Goal: Task Accomplishment & Management: Use online tool/utility

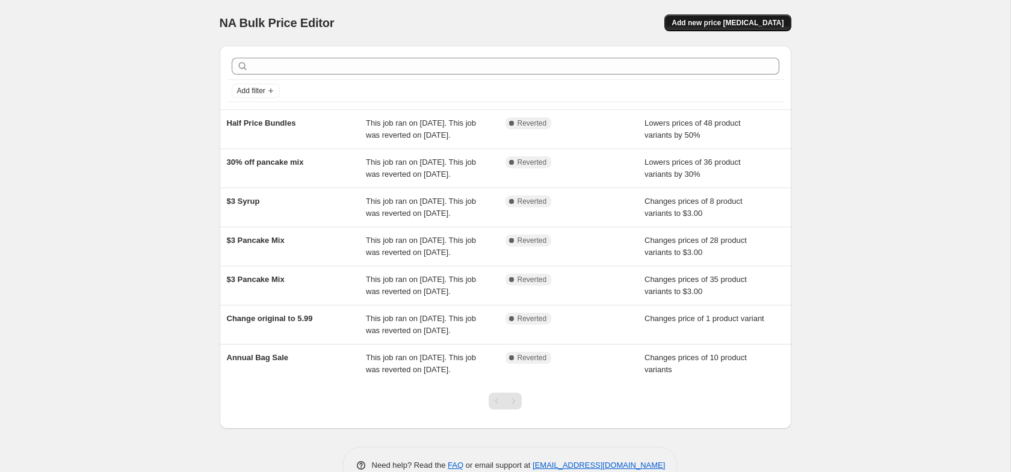
click at [728, 23] on span "Add new price [MEDICAL_DATA]" at bounding box center [728, 23] width 112 height 10
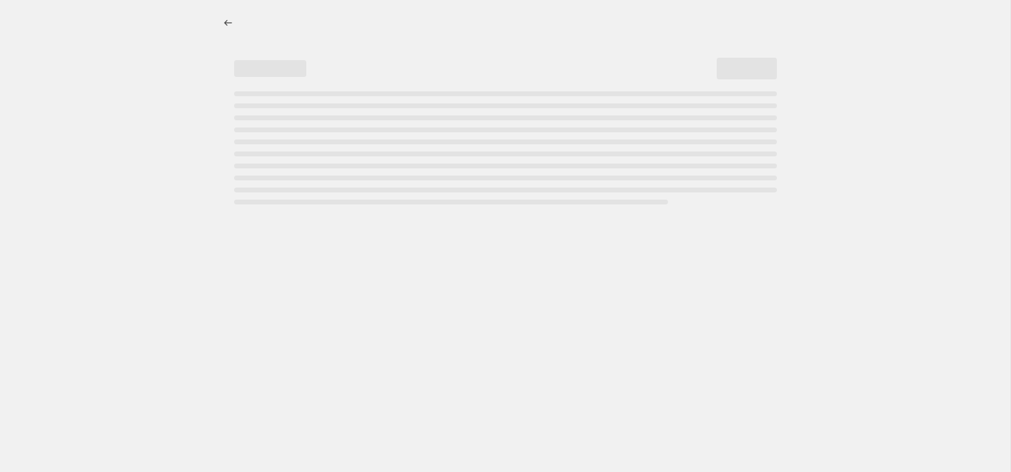
select select "percentage"
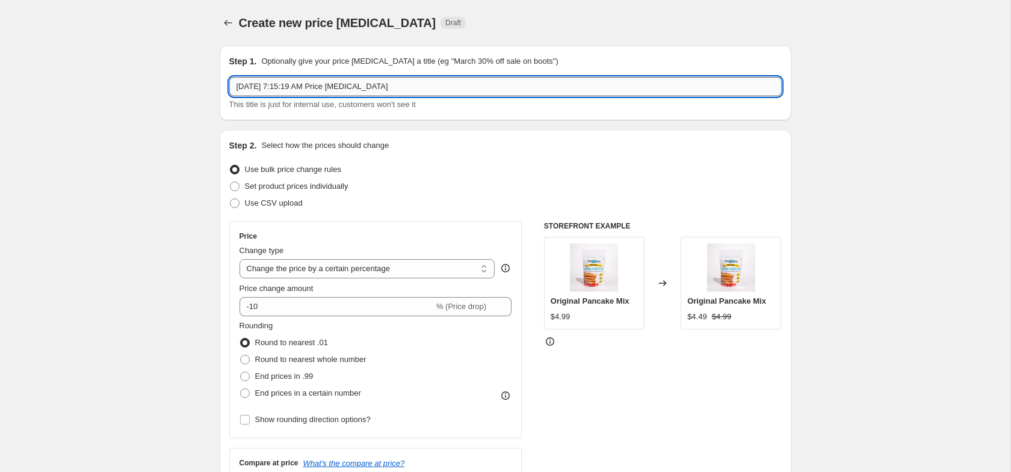
click at [307, 85] on input "Sep 26, 2025, 7:15:19 AM Price change job" at bounding box center [505, 86] width 552 height 19
type input "Mix & Syrup Bundle Price Increase"
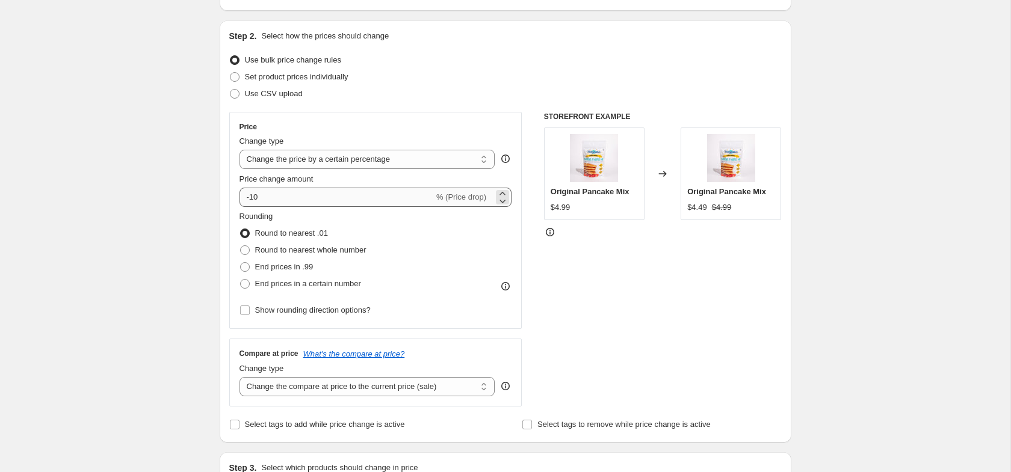
scroll to position [110, 0]
click at [319, 158] on select "Change the price to a certain amount Change the price by a certain amount Chang…" at bounding box center [367, 158] width 256 height 19
select select "to"
click at [239, 149] on select "Change the price to a certain amount Change the price by a certain amount Chang…" at bounding box center [367, 158] width 256 height 19
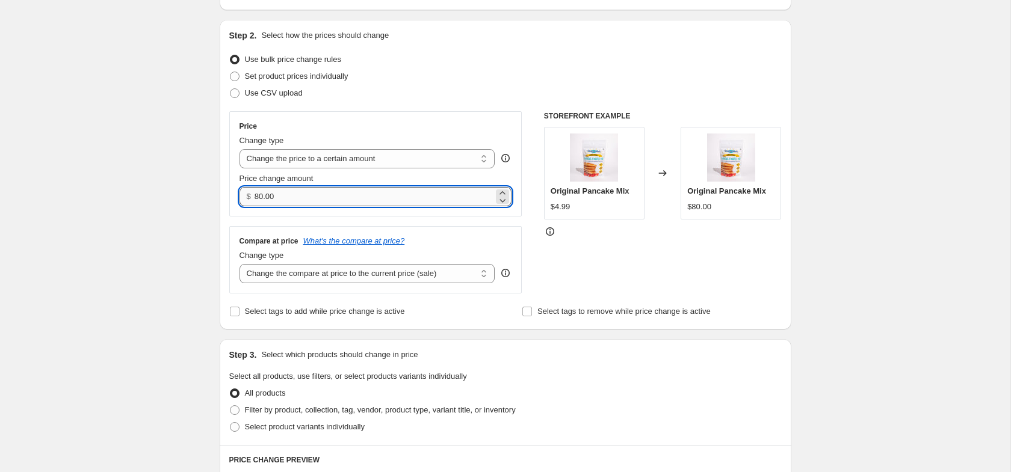
click at [304, 193] on input "80.00" at bounding box center [374, 196] width 239 height 19
type input "13.99"
click at [167, 259] on div "Create new price change job. This page is ready Create new price change job Dra…" at bounding box center [505, 435] width 1010 height 1091
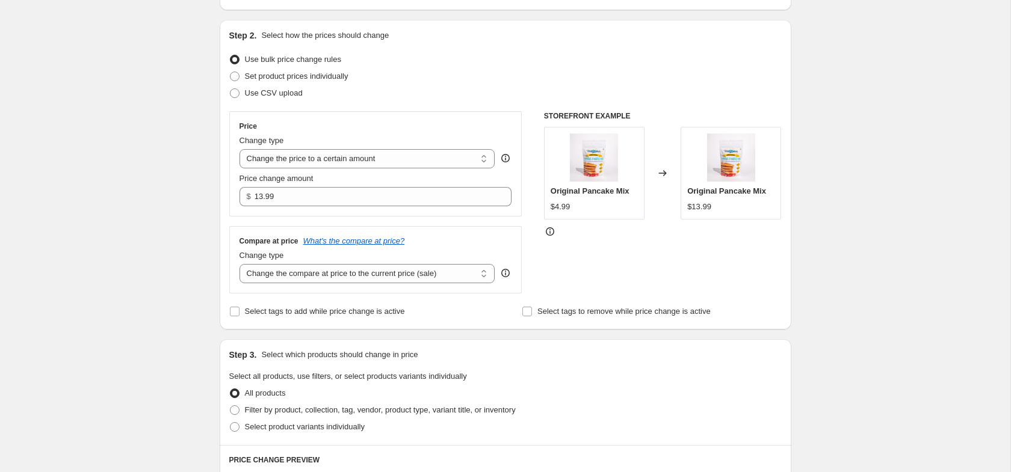
click at [207, 265] on div "Create new price change job. This page is ready Create new price change job Dra…" at bounding box center [505, 435] width 601 height 1091
click at [199, 213] on div "Create new price change job. This page is ready Create new price change job Dra…" at bounding box center [505, 435] width 1010 height 1091
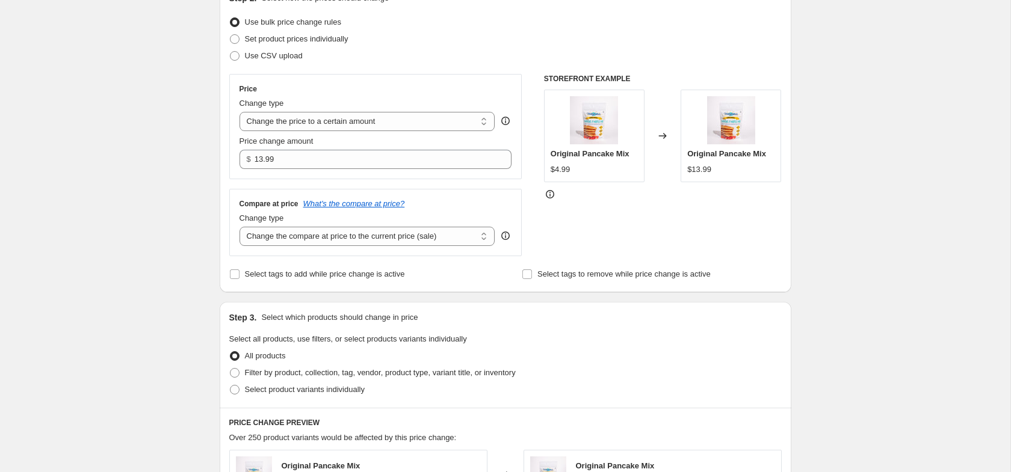
scroll to position [168, 0]
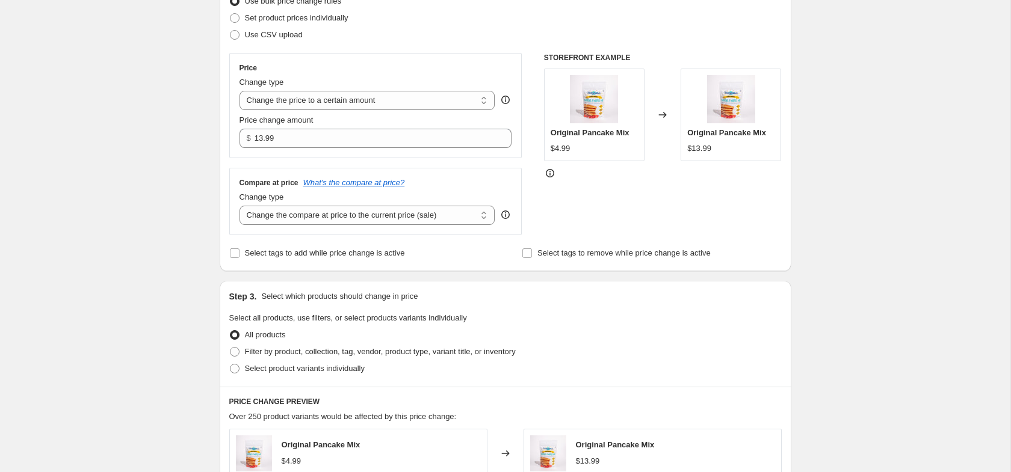
click at [205, 240] on div "Create new price change job. This page is ready Create new price change job Dra…" at bounding box center [505, 377] width 601 height 1091
click at [206, 195] on div "Create new price change job. This page is ready Create new price change job Dra…" at bounding box center [505, 377] width 601 height 1091
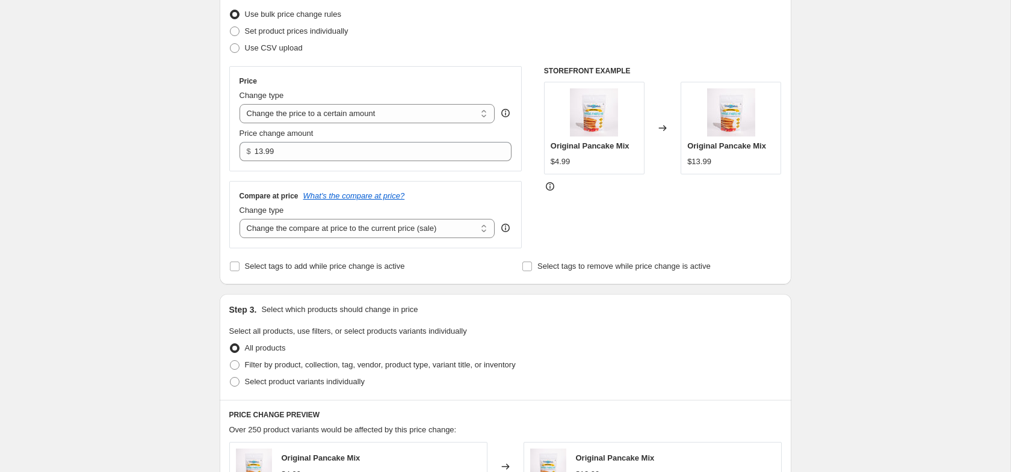
scroll to position [154, 0]
click at [262, 228] on select "Change the compare at price to the current price (sale) Change the compare at p…" at bounding box center [367, 229] width 256 height 19
select select "remove"
click at [239, 220] on select "Change the compare at price to the current price (sale) Change the compare at p…" at bounding box center [367, 229] width 256 height 19
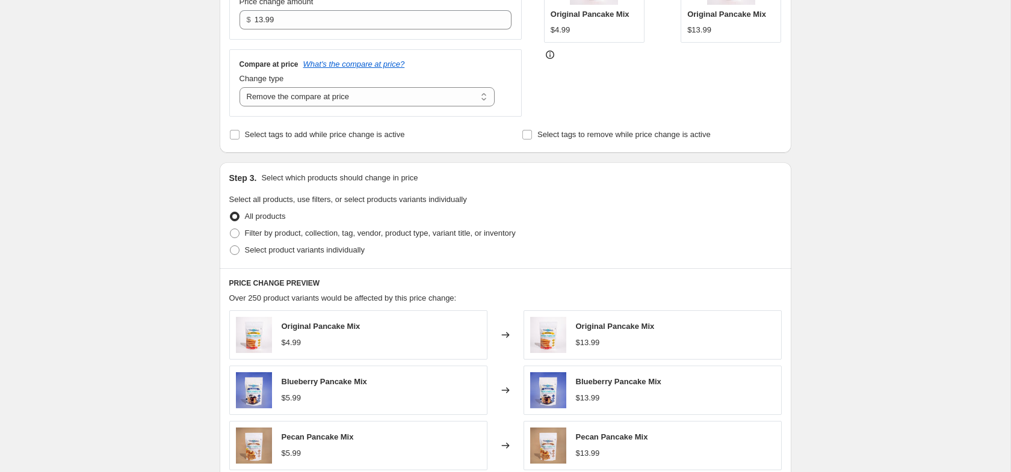
click at [190, 241] on div "Create new price change job. This page is ready Create new price change job Dra…" at bounding box center [505, 258] width 1010 height 1091
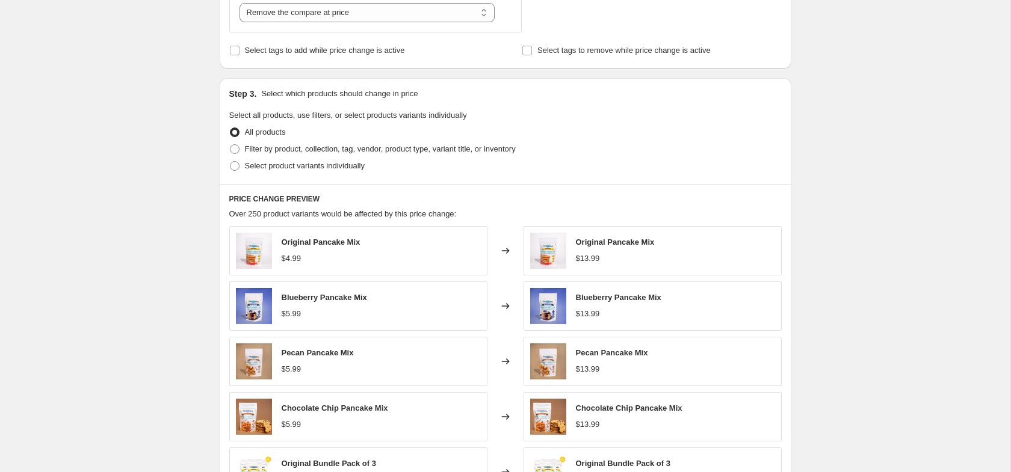
scroll to position [372, 0]
click at [261, 147] on span "Filter by product, collection, tag, vendor, product type, variant title, or inv…" at bounding box center [380, 147] width 271 height 9
click at [230, 144] on input "Filter by product, collection, tag, vendor, product type, variant title, or inv…" at bounding box center [230, 143] width 1 height 1
radio input "true"
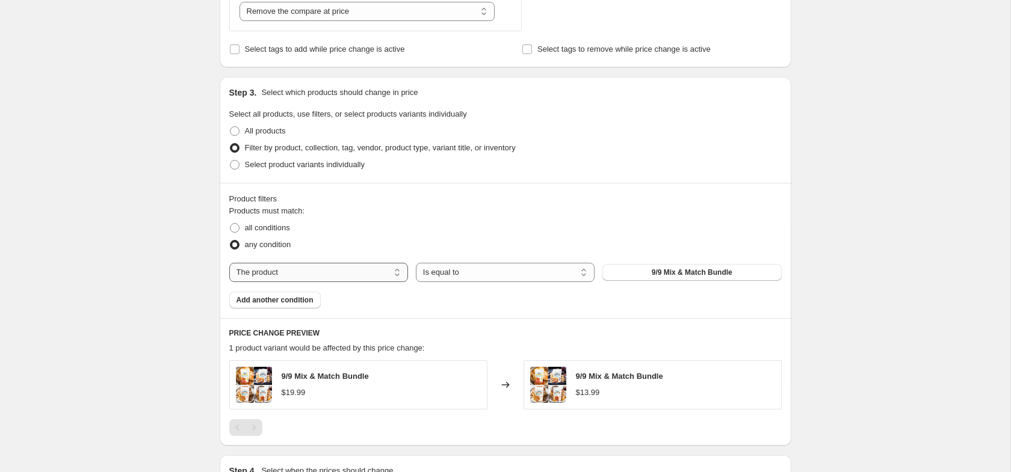
click at [291, 273] on select "The product The product's collection The product's tag The product's vendor The…" at bounding box center [318, 272] width 179 height 19
select select "collection"
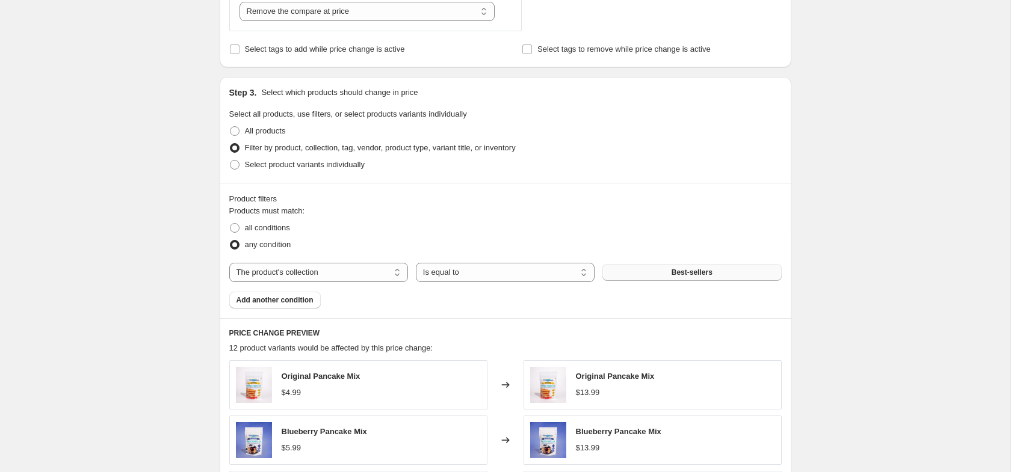
click at [693, 268] on span "Best-sellers" at bounding box center [692, 273] width 41 height 10
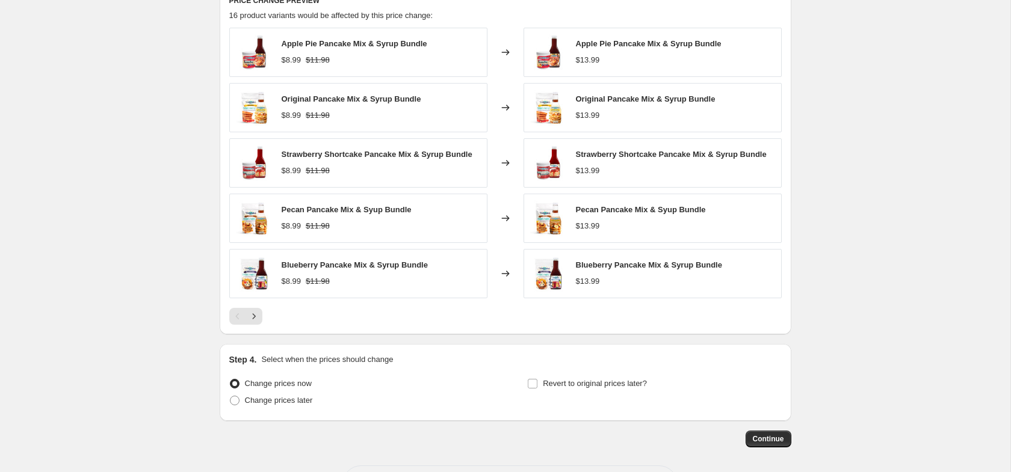
scroll to position [754, 0]
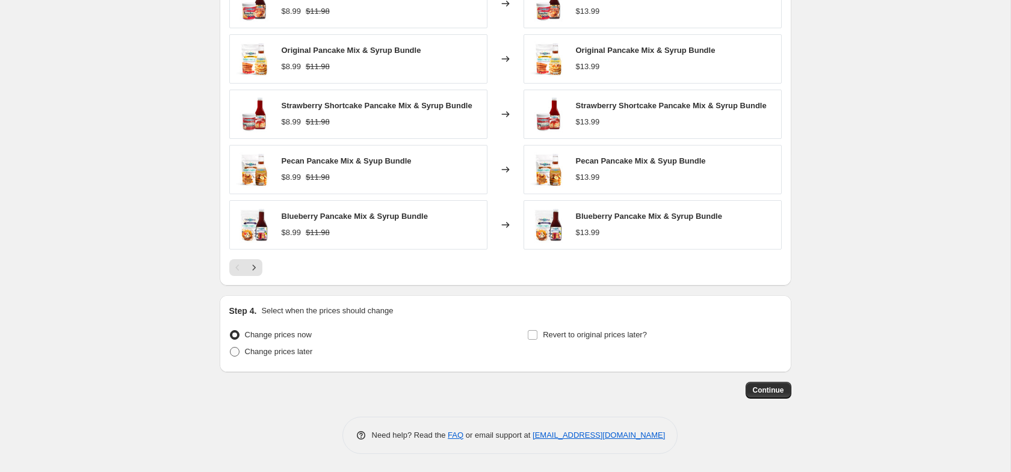
click at [298, 353] on span "Change prices later" at bounding box center [279, 351] width 68 height 9
click at [230, 348] on input "Change prices later" at bounding box center [230, 347] width 1 height 1
radio input "true"
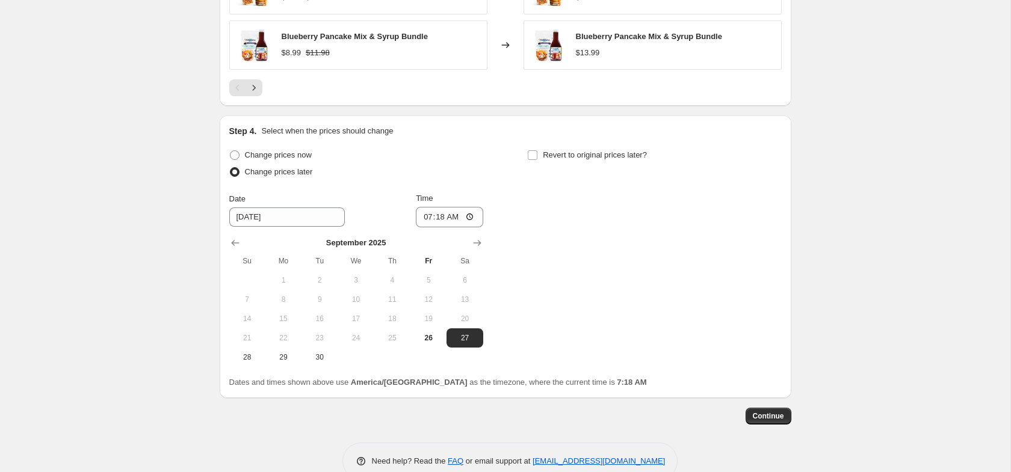
scroll to position [937, 0]
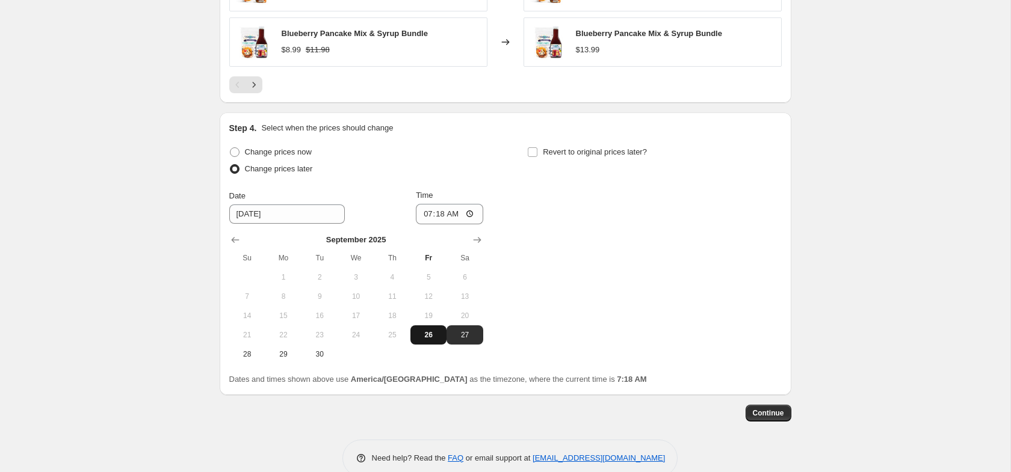
click at [428, 334] on span "26" at bounding box center [428, 335] width 26 height 10
type input "9/26/2025"
click at [421, 216] on input "07:18" at bounding box center [449, 214] width 67 height 20
click at [422, 212] on input "10:00" at bounding box center [449, 214] width 67 height 20
type input "09:50"
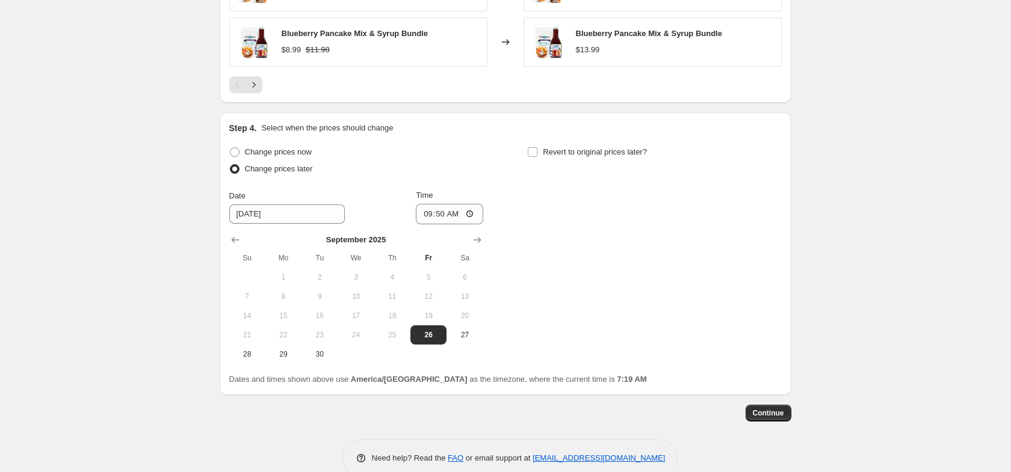
click at [567, 261] on div "Change prices now Change prices later Date 9/26/2025 Time 09:50 September 2025 …" at bounding box center [505, 254] width 552 height 220
click at [534, 153] on input "Revert to original prices later?" at bounding box center [533, 152] width 10 height 10
checkbox input "true"
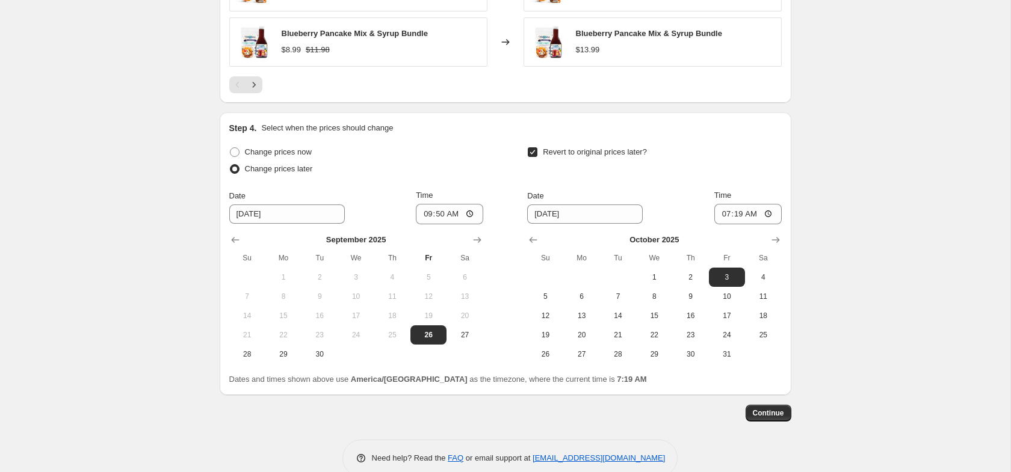
click at [542, 238] on div at bounding box center [654, 240] width 254 height 12
click at [537, 238] on icon "Show previous month, September 2025" at bounding box center [533, 240] width 12 height 12
click at [759, 331] on span "27" at bounding box center [763, 335] width 26 height 10
type input "9/27/2025"
drag, startPoint x: 721, startPoint y: 211, endPoint x: 725, endPoint y: 231, distance: 20.3
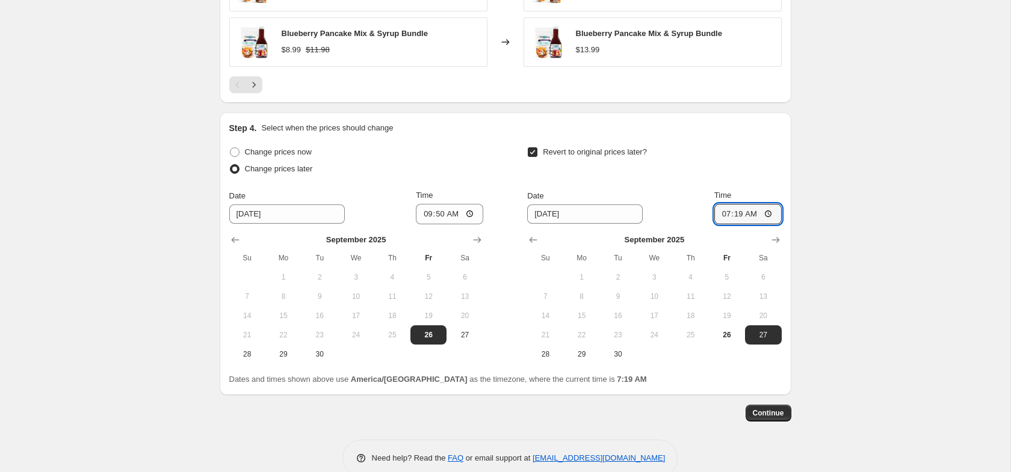
click at [721, 211] on input "07:19" at bounding box center [747, 214] width 67 height 20
click at [718, 213] on input "07:19" at bounding box center [747, 214] width 67 height 20
type input "09:19"
type input "10:10"
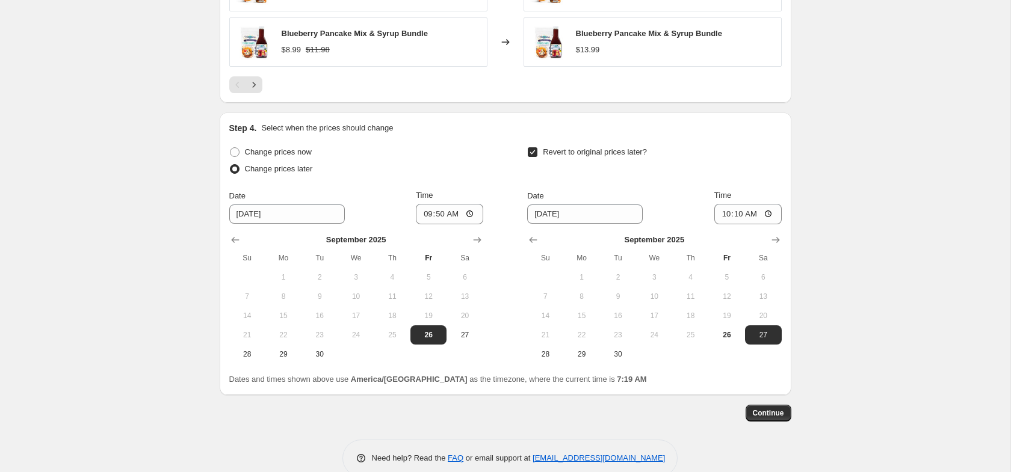
drag, startPoint x: 869, startPoint y: 283, endPoint x: 847, endPoint y: 325, distance: 47.1
click at [780, 415] on span "Continue" at bounding box center [768, 414] width 31 height 10
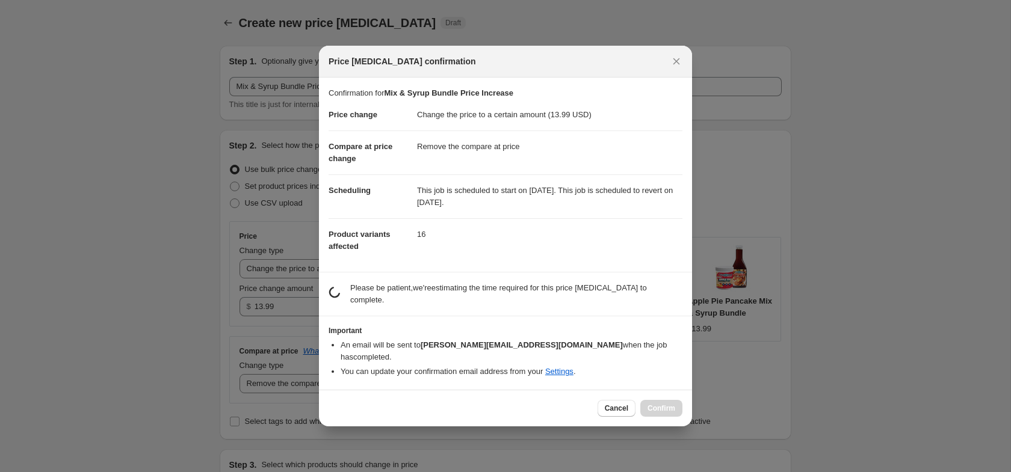
scroll to position [0, 0]
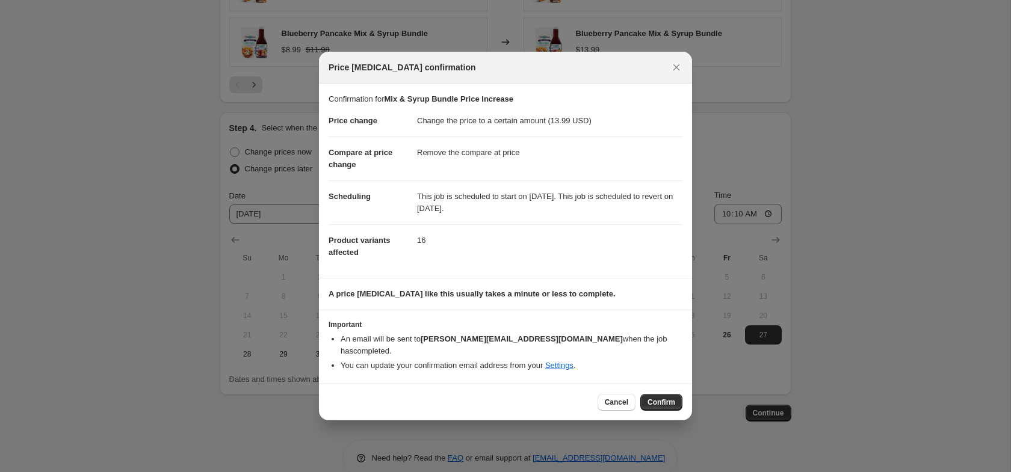
click at [669, 398] on span "Confirm" at bounding box center [661, 403] width 28 height 10
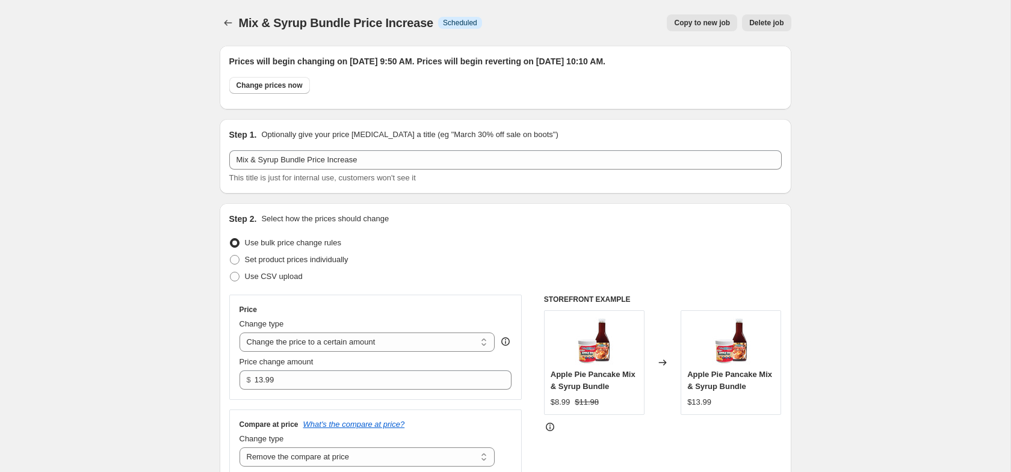
scroll to position [937, 0]
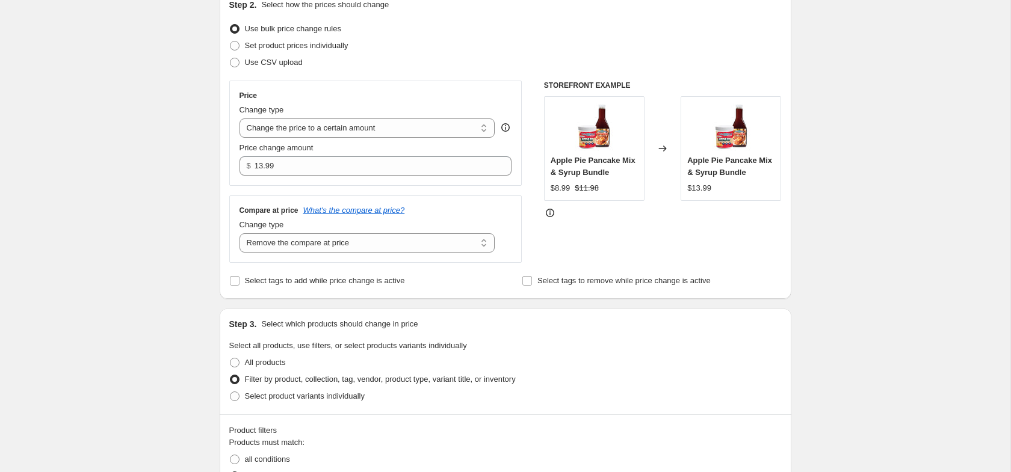
scroll to position [0, 0]
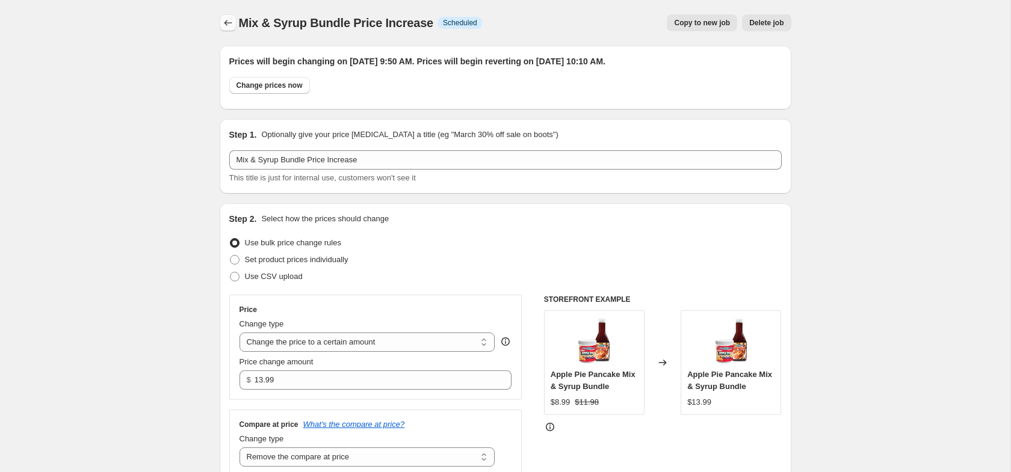
click at [235, 21] on button "Price change jobs" at bounding box center [228, 22] width 17 height 17
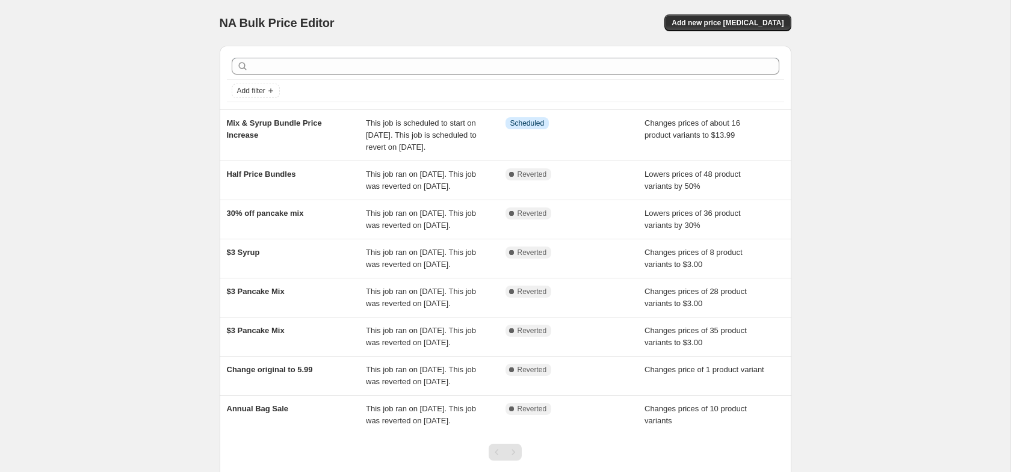
click at [189, 198] on div "NA Bulk Price Editor. This page is ready NA Bulk Price Editor Add new price cha…" at bounding box center [505, 277] width 1010 height 554
click at [753, 22] on span "Add new price [MEDICAL_DATA]" at bounding box center [728, 23] width 112 height 10
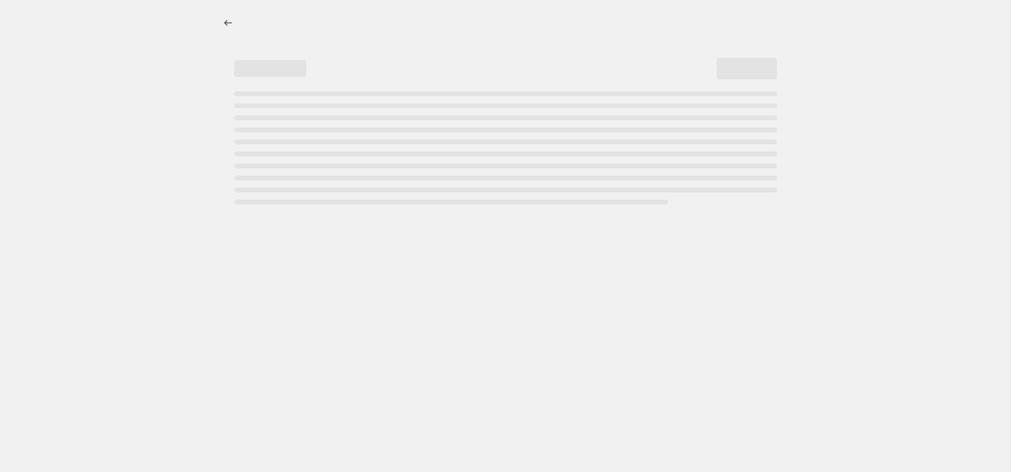
select select "percentage"
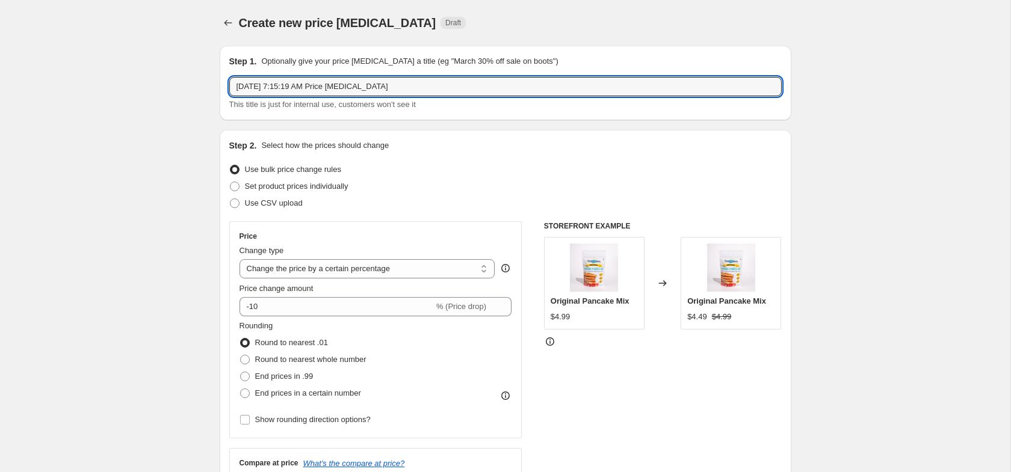
drag, startPoint x: 319, startPoint y: 84, endPoint x: 375, endPoint y: 131, distance: 73.4
click at [319, 84] on input "Sep 26, 2025, 7:15:19 AM Price change job" at bounding box center [505, 86] width 552 height 19
type input "Pancake"
type input "National Pancake Day"
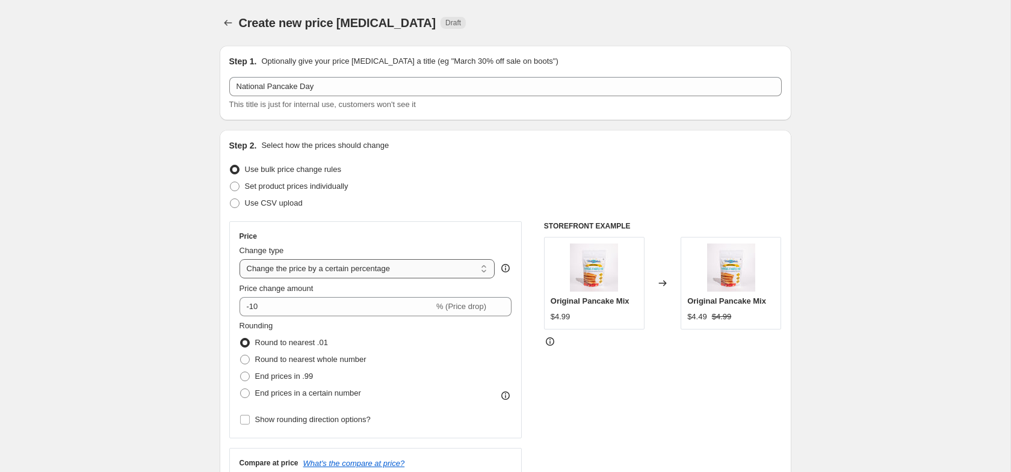
click at [265, 269] on select "Change the price to a certain amount Change the price by a certain amount Chang…" at bounding box center [367, 268] width 256 height 19
click at [239, 259] on select "Change the price to a certain amount Change the price by a certain amount Chang…" at bounding box center [367, 268] width 256 height 19
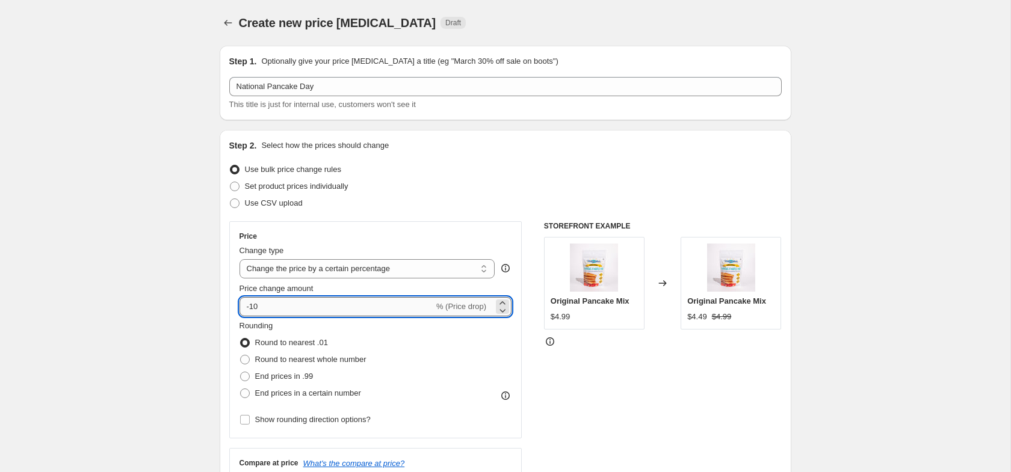
click at [270, 304] on input "-10" at bounding box center [336, 306] width 194 height 19
type input "-1"
type input "-50"
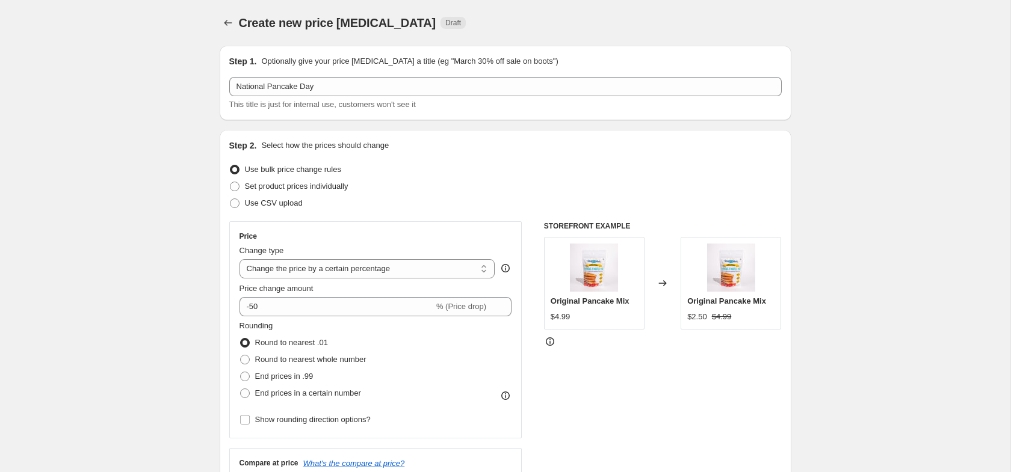
click at [372, 268] on select "Change the price to a certain amount Change the price by a certain amount Chang…" at bounding box center [367, 268] width 256 height 19
select select "by"
click at [239, 259] on select "Change the price to a certain amount Change the price by a certain amount Chang…" at bounding box center [367, 268] width 256 height 19
type input "-10.00"
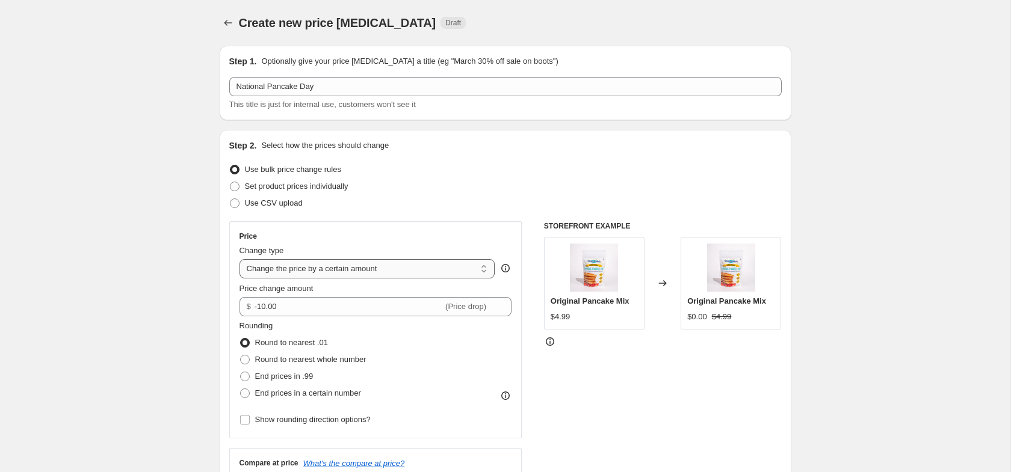
click at [323, 265] on select "Change the price to a certain amount Change the price by a certain amount Chang…" at bounding box center [367, 268] width 256 height 19
select select "percentage"
click at [239, 259] on select "Change the price to a certain amount Change the price by a certain amount Chang…" at bounding box center [367, 268] width 256 height 19
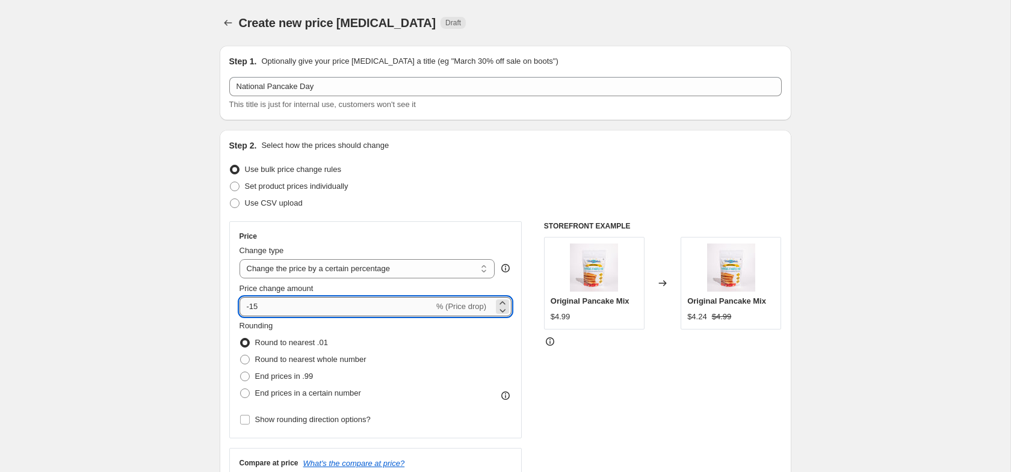
click at [300, 306] on input "-15" at bounding box center [336, 306] width 194 height 19
type input "-1"
click at [274, 312] on input "-50" at bounding box center [336, 306] width 194 height 19
type input "-50"
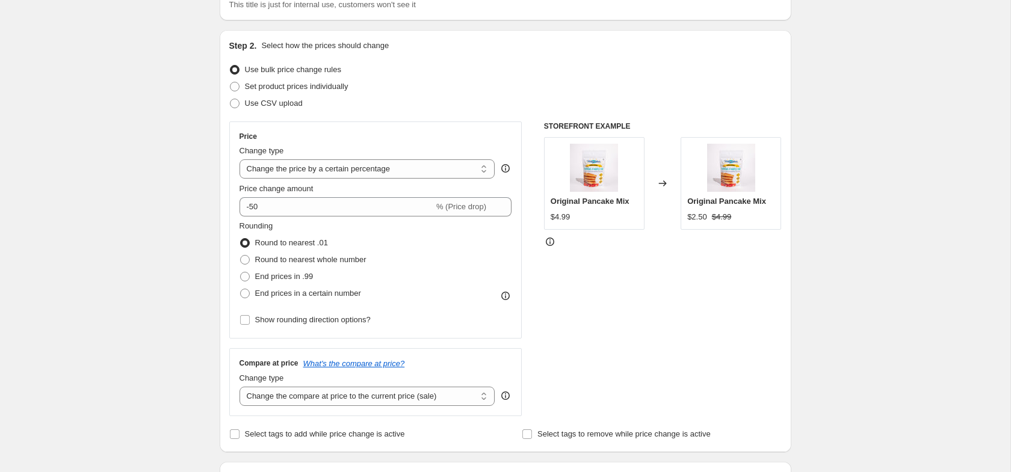
scroll to position [103, 0]
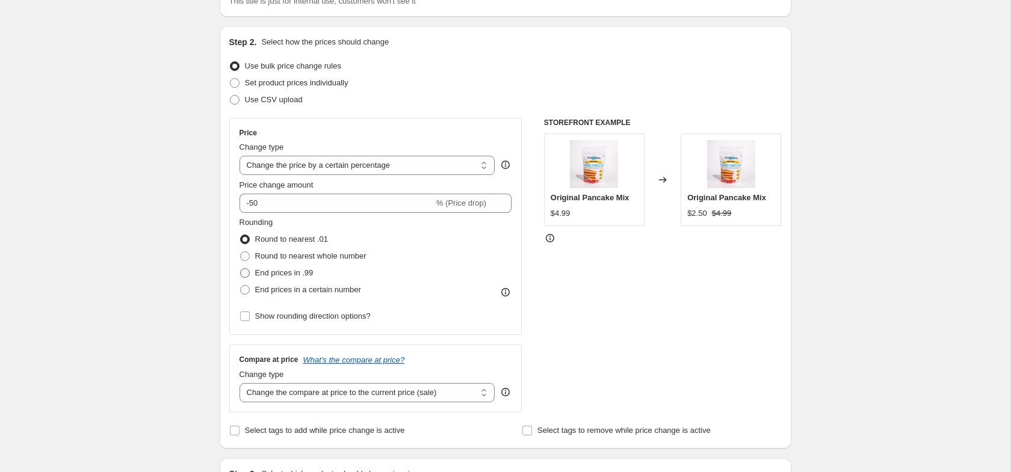
click at [268, 271] on span "End prices in .99" at bounding box center [284, 272] width 58 height 9
click at [241, 269] on input "End prices in .99" at bounding box center [240, 268] width 1 height 1
radio input "true"
click at [283, 237] on span "Round to nearest .01" at bounding box center [291, 239] width 73 height 9
click at [241, 235] on input "Round to nearest .01" at bounding box center [240, 235] width 1 height 1
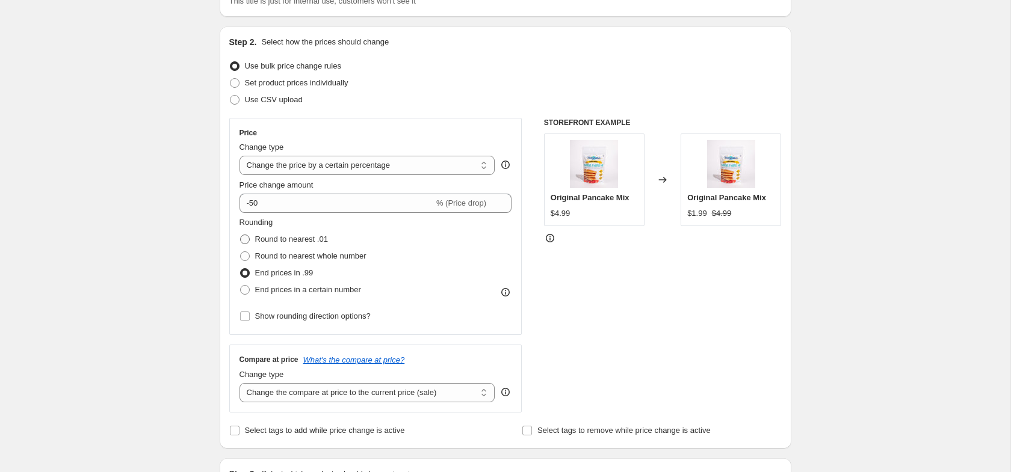
radio input "true"
click at [268, 289] on span "End prices in a certain number" at bounding box center [308, 289] width 106 height 9
click at [241, 286] on input "End prices in a certain number" at bounding box center [240, 285] width 1 height 1
radio input "true"
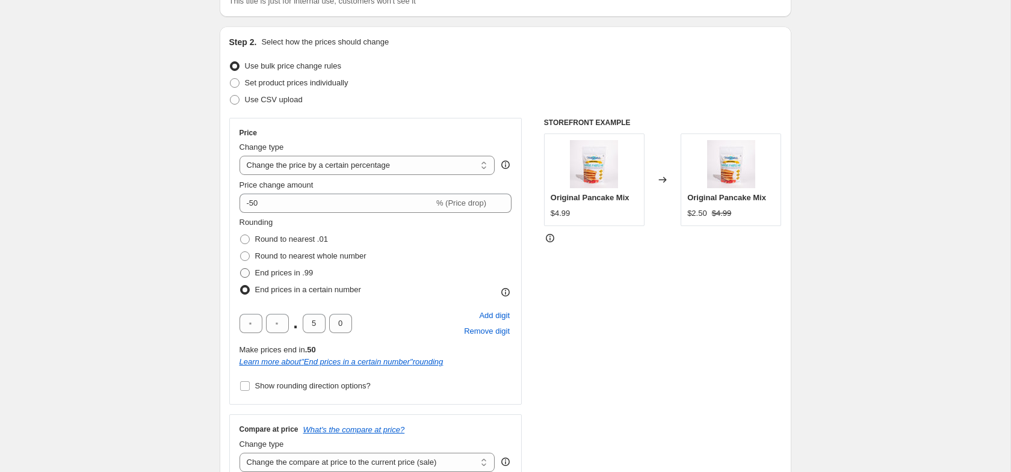
click at [277, 269] on span "End prices in .99" at bounding box center [284, 272] width 58 height 9
click at [241, 269] on input "End prices in .99" at bounding box center [240, 268] width 1 height 1
radio input "true"
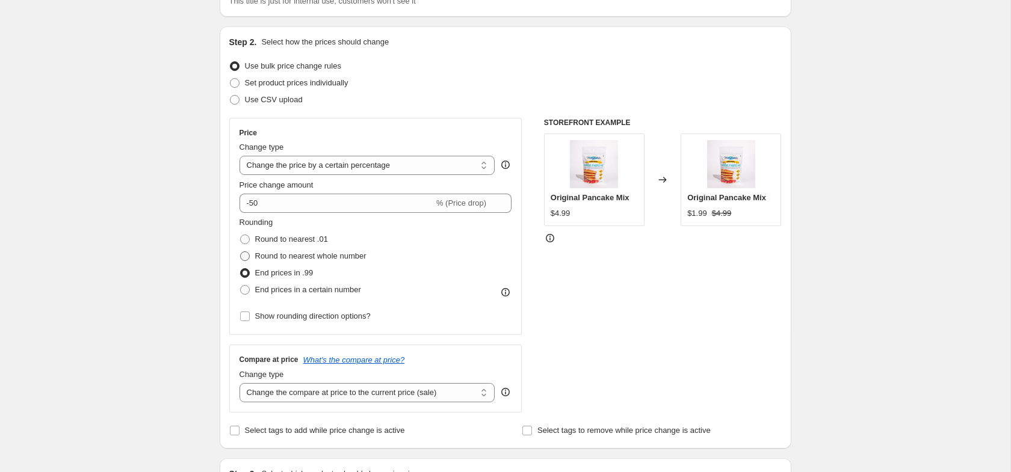
click at [291, 256] on span "Round to nearest whole number" at bounding box center [310, 256] width 111 height 9
click at [241, 252] on input "Round to nearest whole number" at bounding box center [240, 252] width 1 height 1
radio input "true"
click at [297, 238] on span "Round to nearest .01" at bounding box center [291, 239] width 73 height 9
click at [241, 235] on input "Round to nearest .01" at bounding box center [240, 235] width 1 height 1
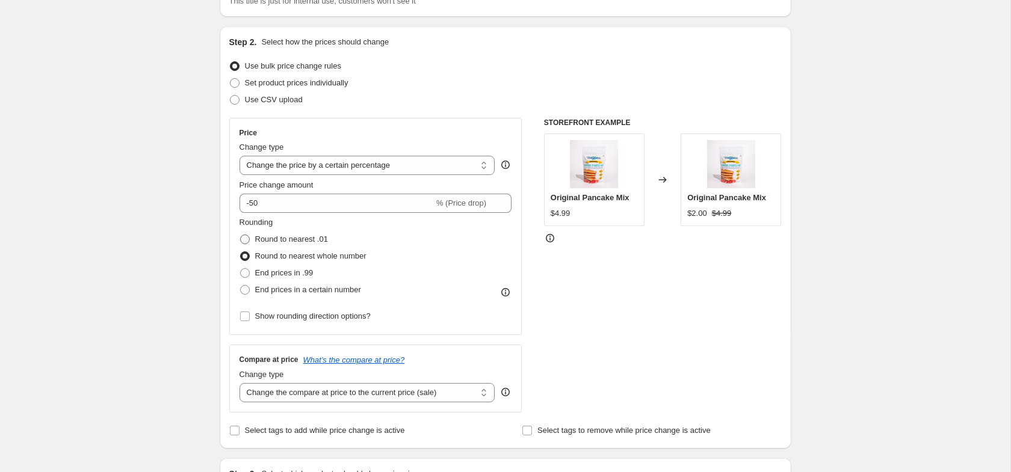
radio input "true"
click at [214, 242] on div "Step 1. Optionally give your price change job a title (eg "March 30% off sale o…" at bounding box center [500, 479] width 581 height 1093
click at [244, 315] on input "Show rounding direction options?" at bounding box center [245, 317] width 10 height 10
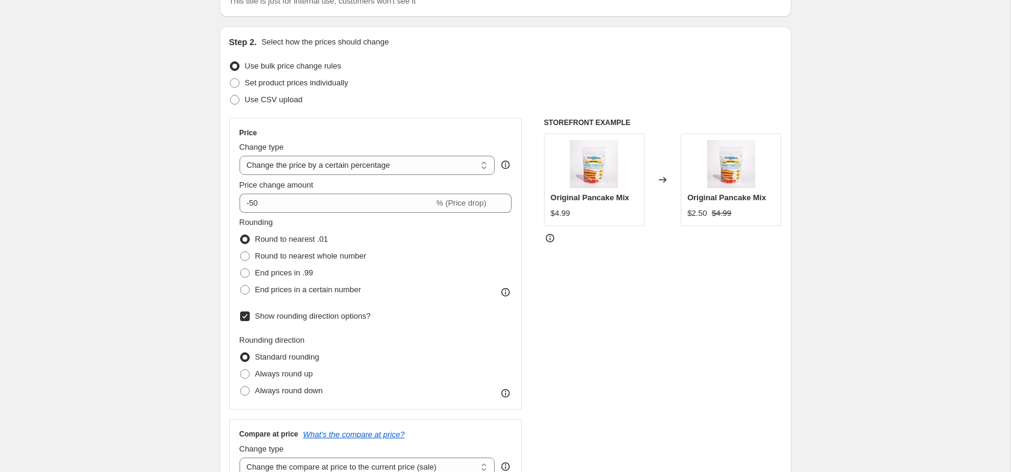
click at [244, 316] on input "Show rounding direction options?" at bounding box center [245, 317] width 10 height 10
checkbox input "false"
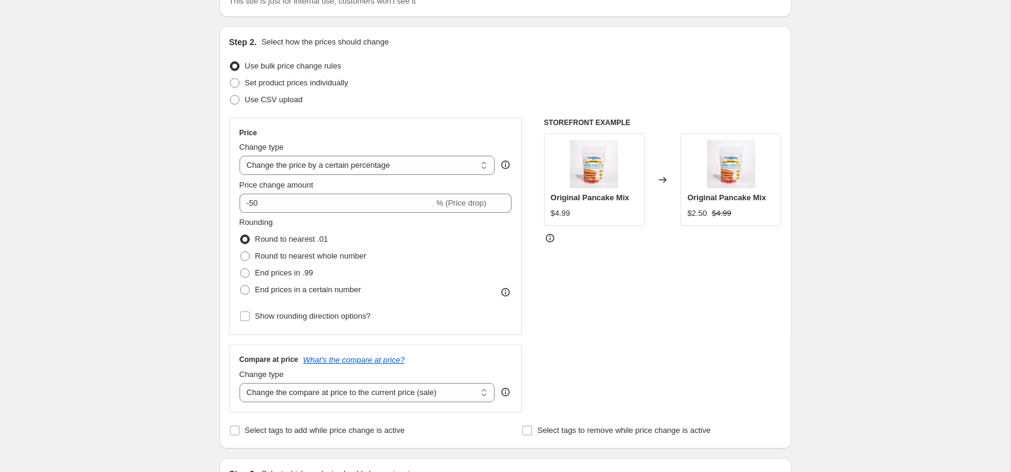
drag, startPoint x: 195, startPoint y: 298, endPoint x: 204, endPoint y: 299, distance: 9.0
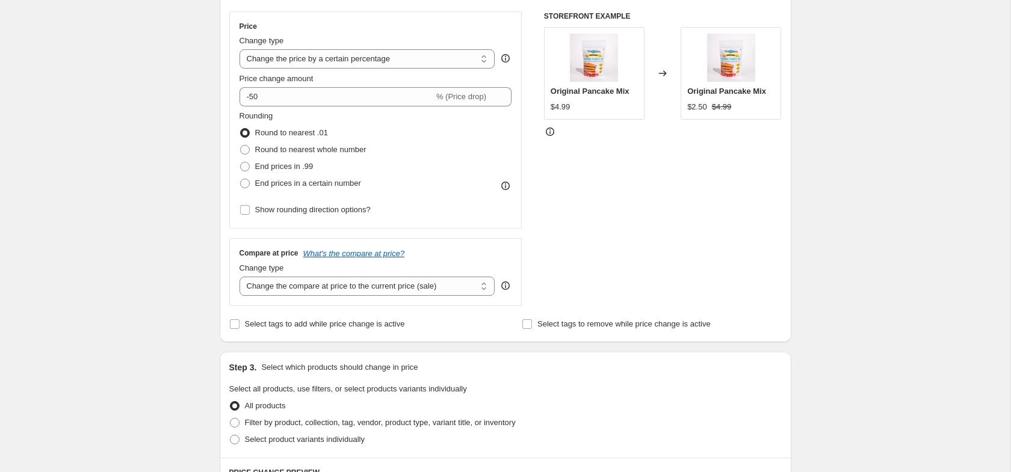
scroll to position [212, 0]
click at [483, 284] on select "Change the compare at price to the current price (sale) Change the compare at p…" at bounding box center [367, 284] width 256 height 19
click at [200, 263] on div "Create new price change job. This page is ready Create new price change job Dra…" at bounding box center [505, 389] width 1010 height 1203
click at [201, 259] on div "Create new price change job. This page is ready Create new price change job Dra…" at bounding box center [505, 389] width 1010 height 1203
click at [894, 211] on div "Create new price change job. This page is ready Create new price change job Dra…" at bounding box center [505, 389] width 1010 height 1203
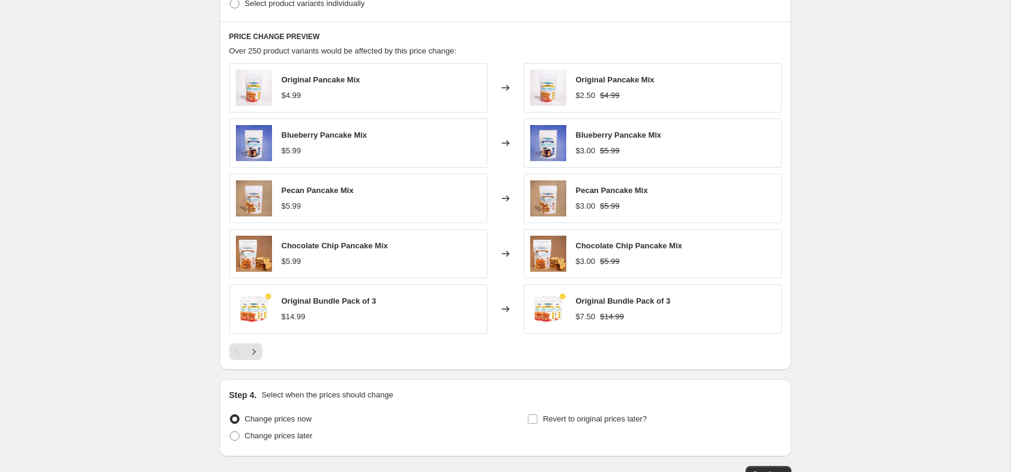
scroll to position [652, 0]
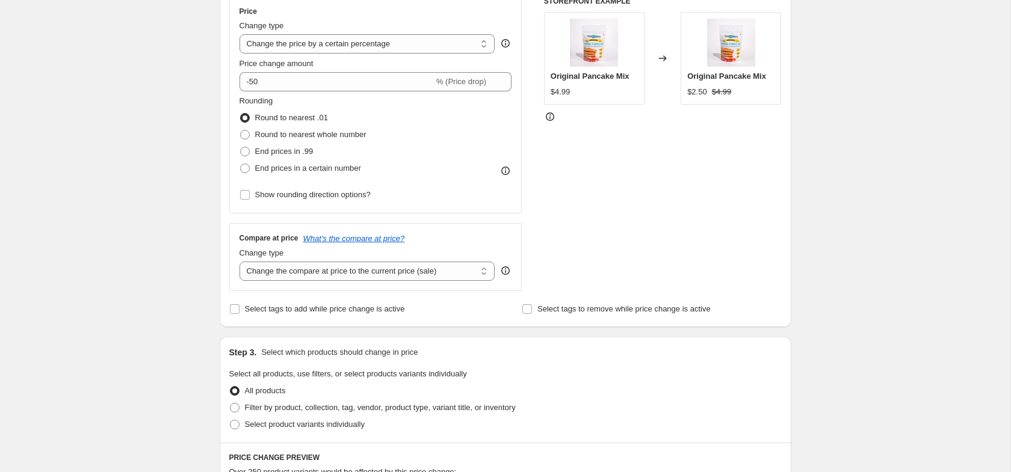
scroll to position [224, 0]
click at [245, 135] on span at bounding box center [245, 136] width 10 height 10
click at [241, 131] on input "Round to nearest whole number" at bounding box center [240, 131] width 1 height 1
radio input "true"
click at [246, 114] on span at bounding box center [245, 119] width 10 height 10
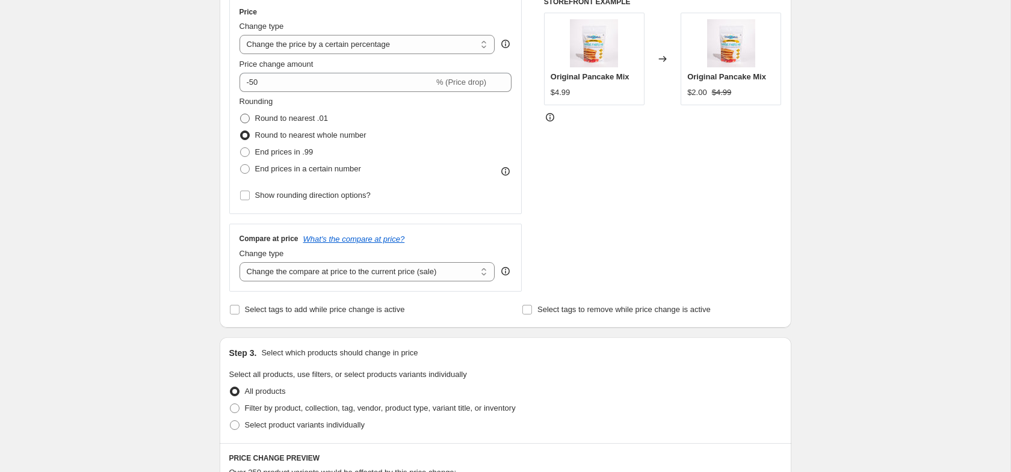
click at [241, 114] on input "Round to nearest .01" at bounding box center [240, 114] width 1 height 1
radio input "true"
click at [247, 168] on span at bounding box center [245, 169] width 10 height 10
click at [241, 165] on input "End prices in a certain number" at bounding box center [240, 164] width 1 height 1
radio input "true"
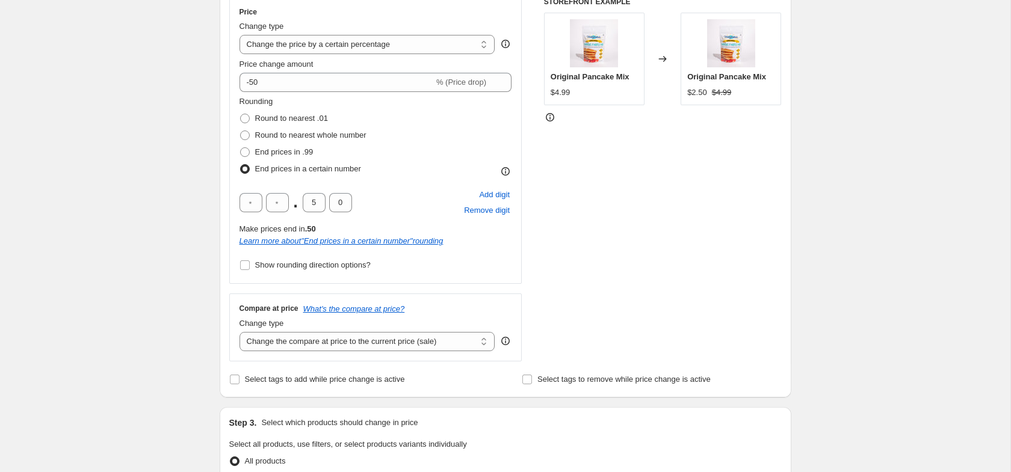
click at [247, 168] on span at bounding box center [245, 169] width 10 height 10
click at [241, 165] on input "End prices in a certain number" at bounding box center [240, 164] width 1 height 1
click at [245, 169] on span at bounding box center [245, 169] width 10 height 10
click at [241, 165] on input "End prices in a certain number" at bounding box center [240, 164] width 1 height 1
click at [245, 150] on span at bounding box center [245, 152] width 10 height 10
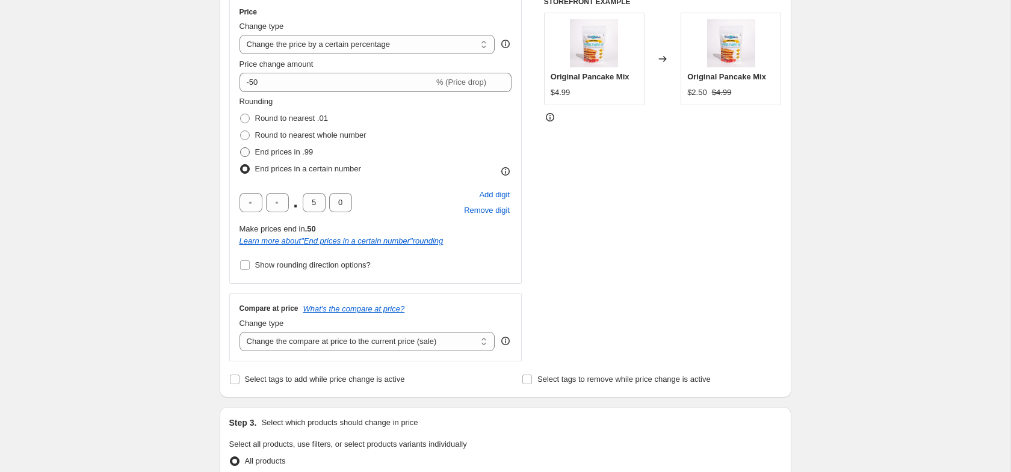
click at [241, 148] on input "End prices in .99" at bounding box center [240, 147] width 1 height 1
radio input "true"
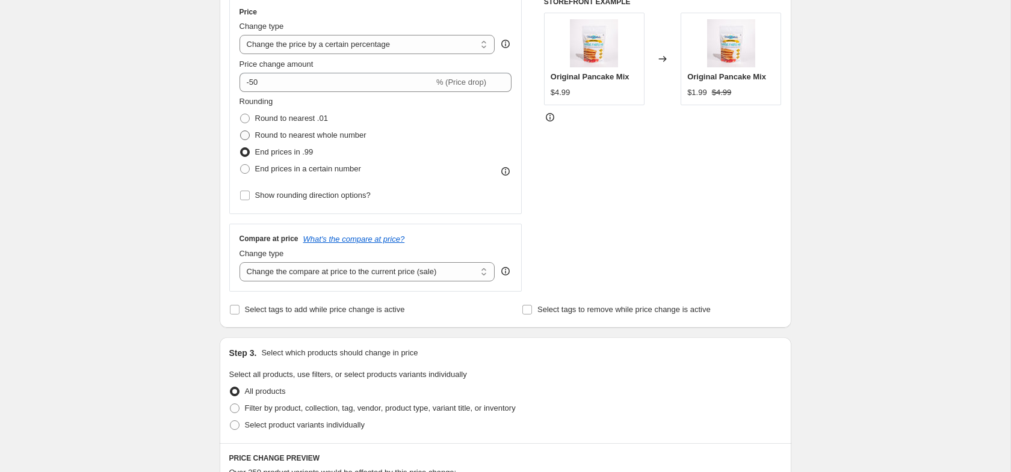
click at [247, 134] on span at bounding box center [245, 136] width 10 height 10
click at [241, 131] on input "Round to nearest whole number" at bounding box center [240, 131] width 1 height 1
radio input "true"
click at [177, 99] on div "Create new price change job. This page is ready Create new price change job Dra…" at bounding box center [505, 377] width 1010 height 1203
click at [252, 152] on label "End prices in .99" at bounding box center [276, 152] width 74 height 17
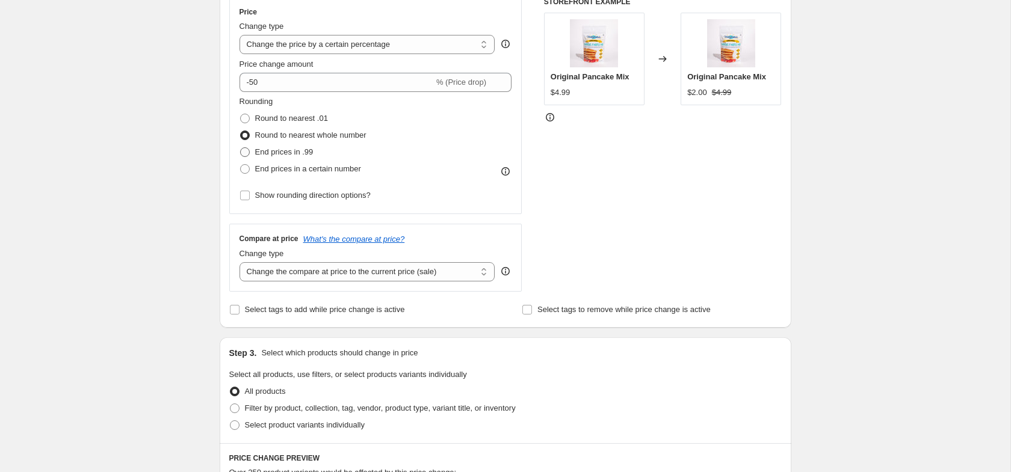
click at [241, 148] on input "End prices in .99" at bounding box center [240, 147] width 1 height 1
radio input "true"
click at [256, 134] on span "Round to nearest whole number" at bounding box center [310, 135] width 111 height 9
click at [241, 131] on input "Round to nearest whole number" at bounding box center [240, 131] width 1 height 1
radio input "true"
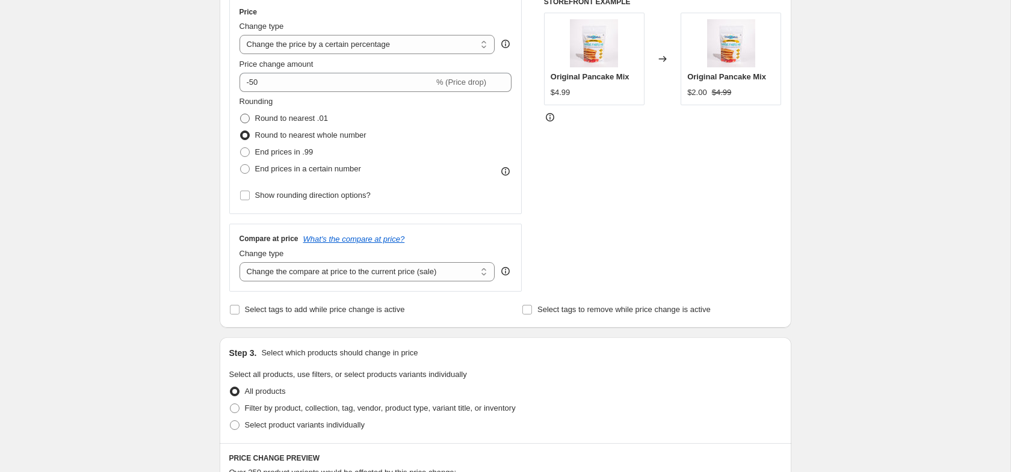
click at [260, 119] on span "Round to nearest .01" at bounding box center [291, 118] width 73 height 9
click at [241, 114] on input "Round to nearest .01" at bounding box center [240, 114] width 1 height 1
radio input "true"
click at [197, 142] on div "Create new price change job. This page is ready Create new price change job Dra…" at bounding box center [505, 377] width 1010 height 1203
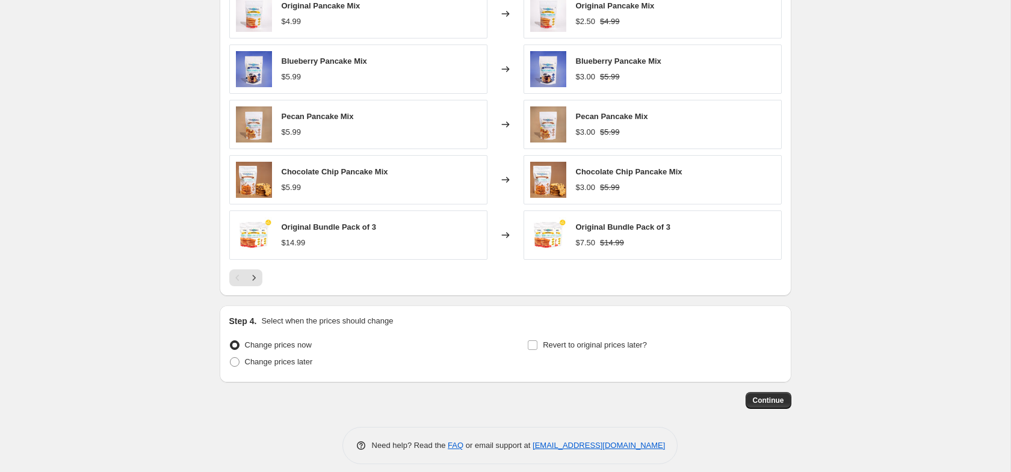
scroll to position [730, 0]
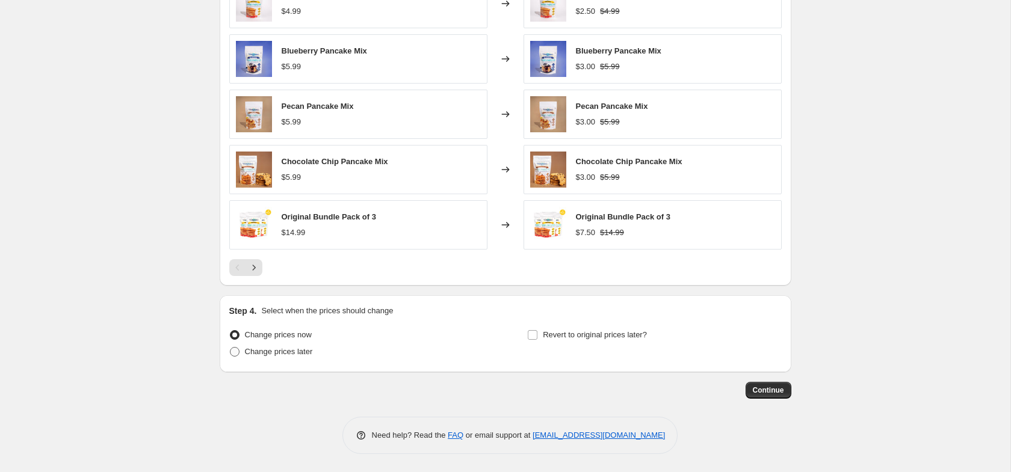
click at [260, 351] on span "Change prices later" at bounding box center [279, 351] width 68 height 9
click at [230, 348] on input "Change prices later" at bounding box center [230, 347] width 1 height 1
radio input "true"
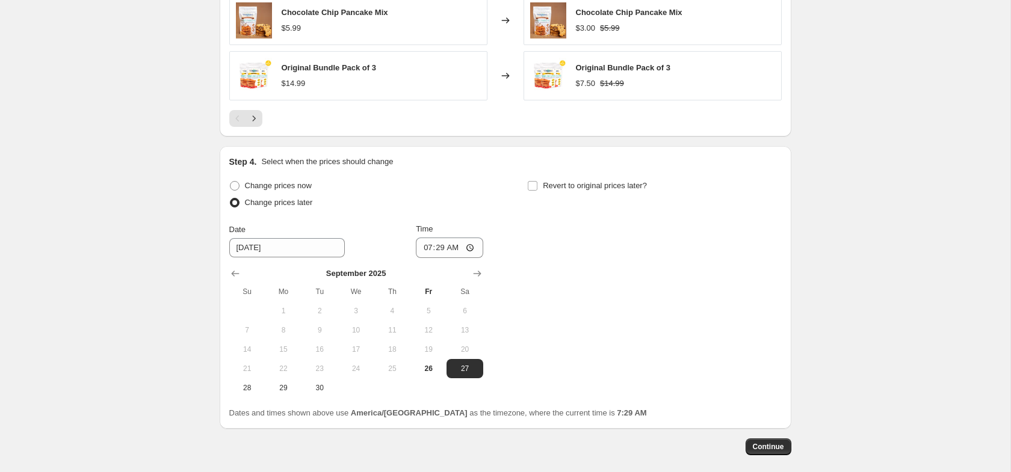
scroll to position [936, 0]
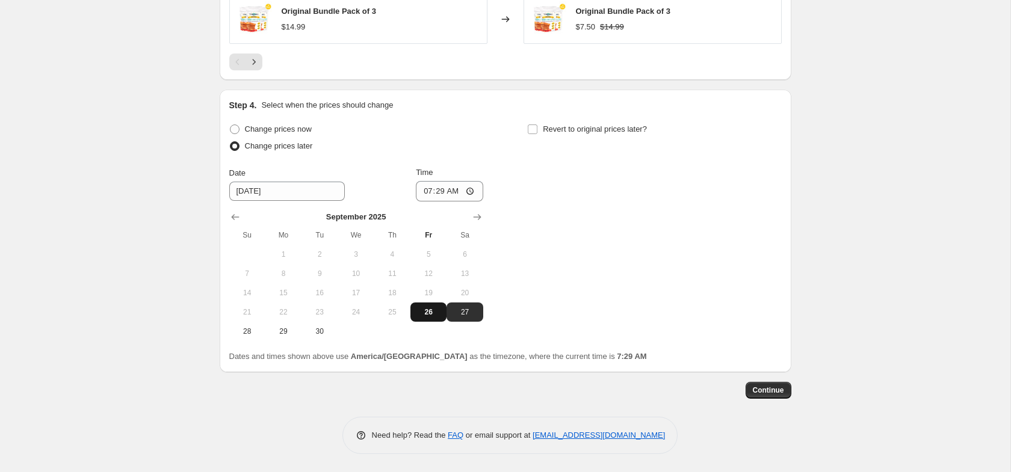
click at [428, 310] on span "26" at bounding box center [428, 312] width 26 height 10
type input "9/26/2025"
drag, startPoint x: 425, startPoint y: 190, endPoint x: 430, endPoint y: 212, distance: 22.9
click at [425, 190] on input "07:29" at bounding box center [449, 191] width 67 height 20
type input "09:55"
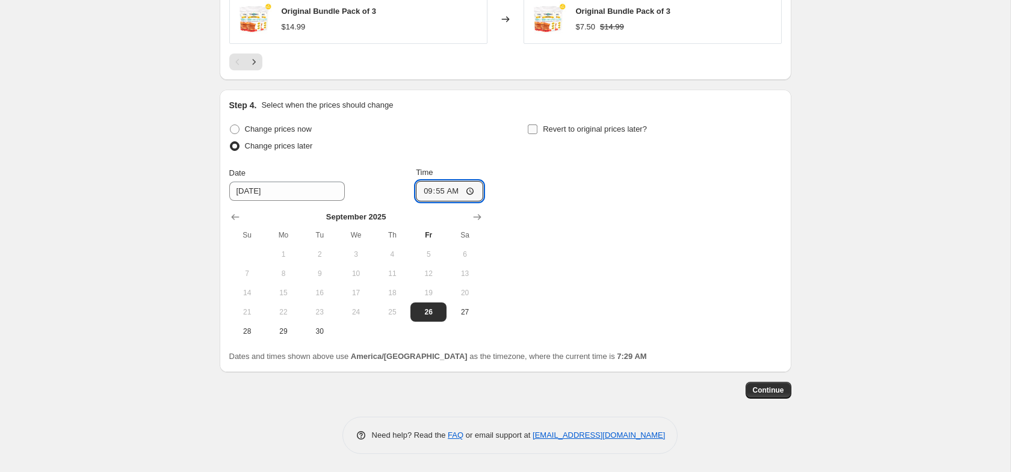
click at [533, 129] on input "Revert to original prices later?" at bounding box center [533, 130] width 10 height 10
checkbox input "true"
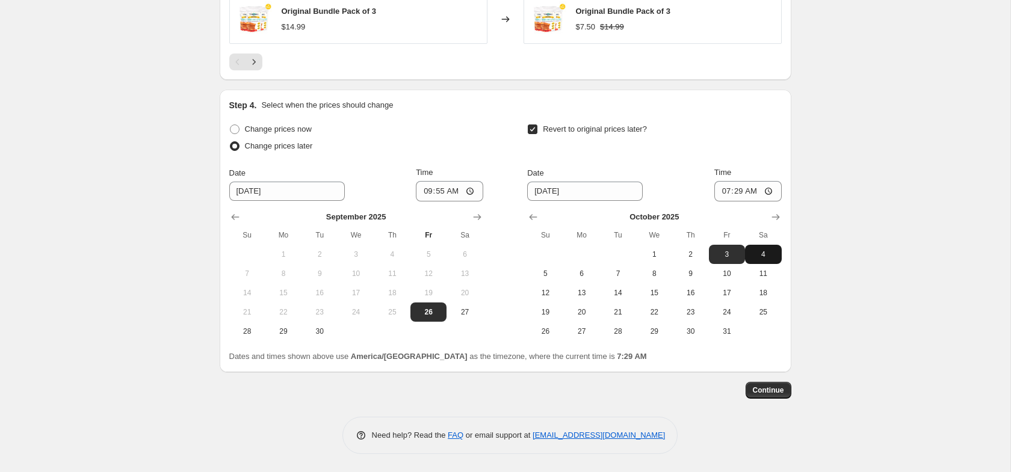
click at [756, 247] on button "4" at bounding box center [763, 254] width 36 height 19
type input "10/4/2025"
click at [723, 188] on input "07:29" at bounding box center [747, 191] width 67 height 20
type input "10:00"
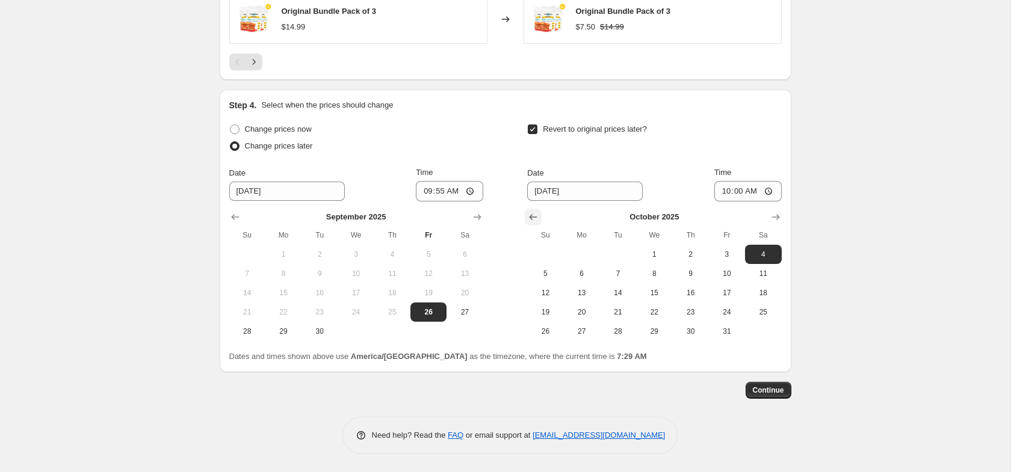
click at [533, 219] on icon "Show previous month, September 2025" at bounding box center [533, 217] width 12 height 12
click at [765, 312] on span "27" at bounding box center [763, 312] width 26 height 10
type input "9/27/2025"
click at [773, 389] on span "Continue" at bounding box center [768, 391] width 31 height 10
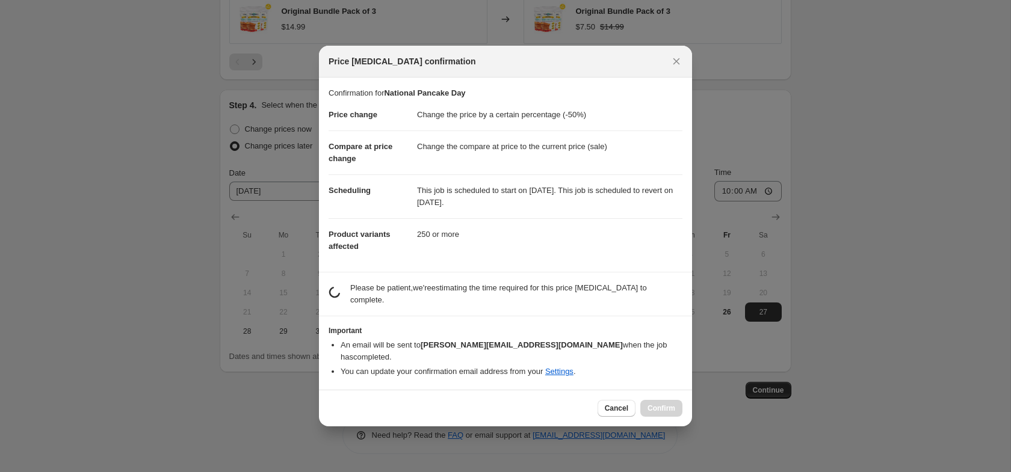
scroll to position [0, 0]
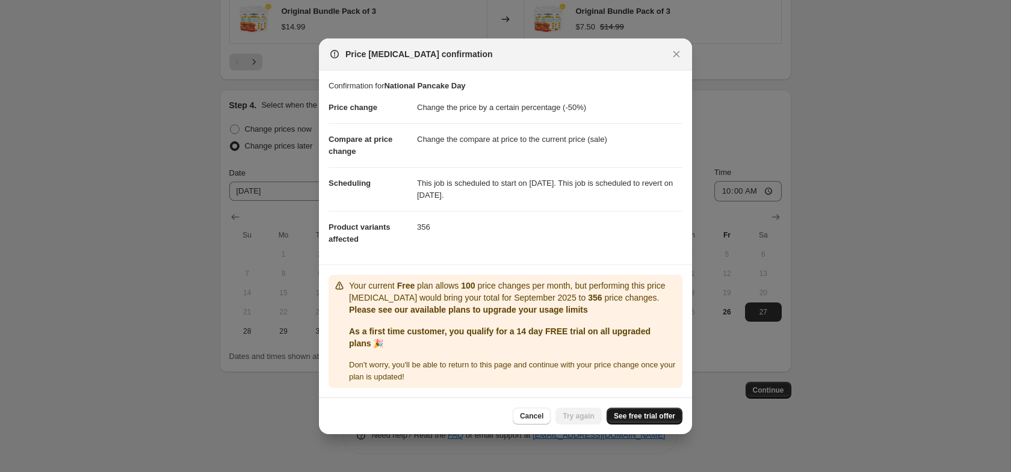
click at [628, 421] on span "See free trial offer" at bounding box center [644, 417] width 61 height 10
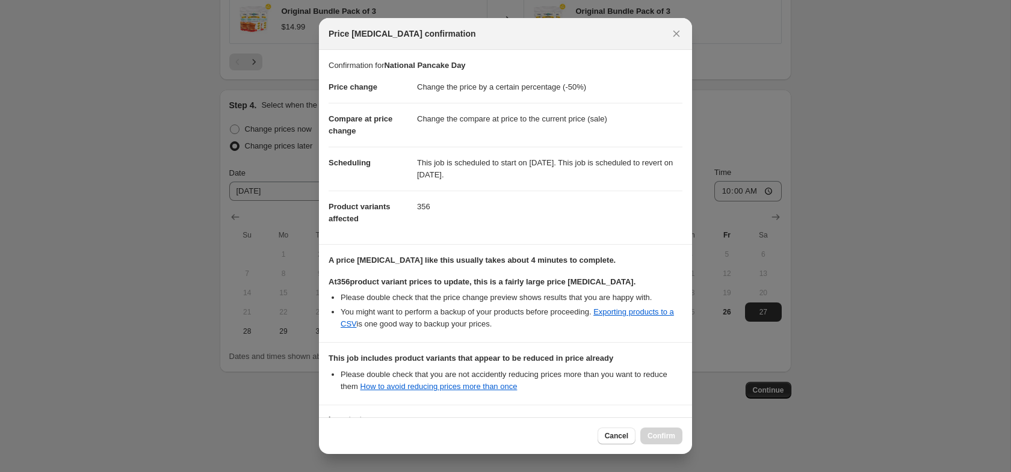
click at [436, 262] on b "A price change job like this usually takes about 4 minutes to complete." at bounding box center [472, 260] width 287 height 9
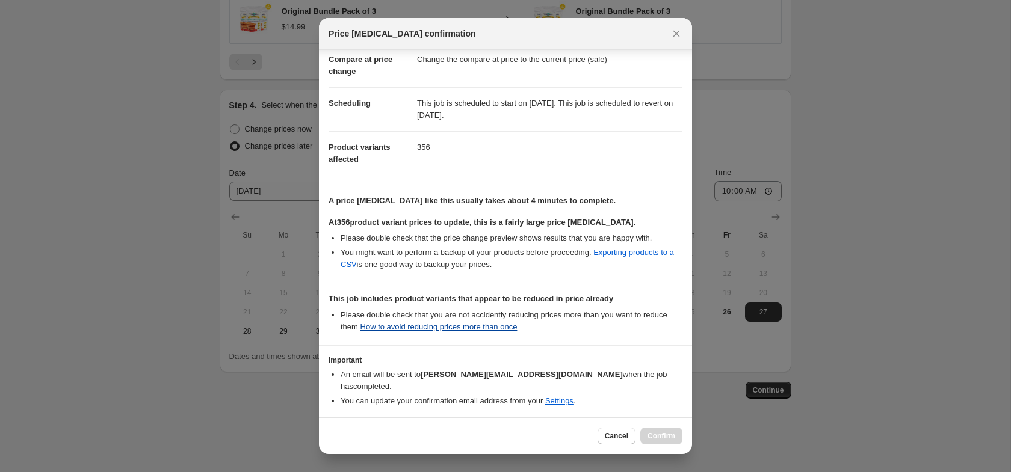
scroll to position [98, 0]
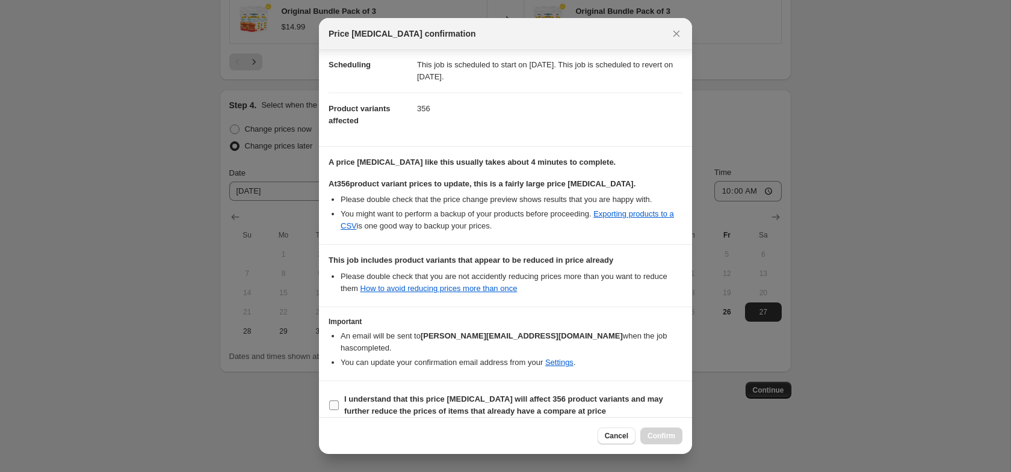
click at [363, 394] on span "I understand that this price change job will affect 356 product variants and ma…" at bounding box center [513, 406] width 338 height 24
click at [339, 401] on input "I understand that this price change job will affect 356 product variants and ma…" at bounding box center [334, 406] width 10 height 10
checkbox input "true"
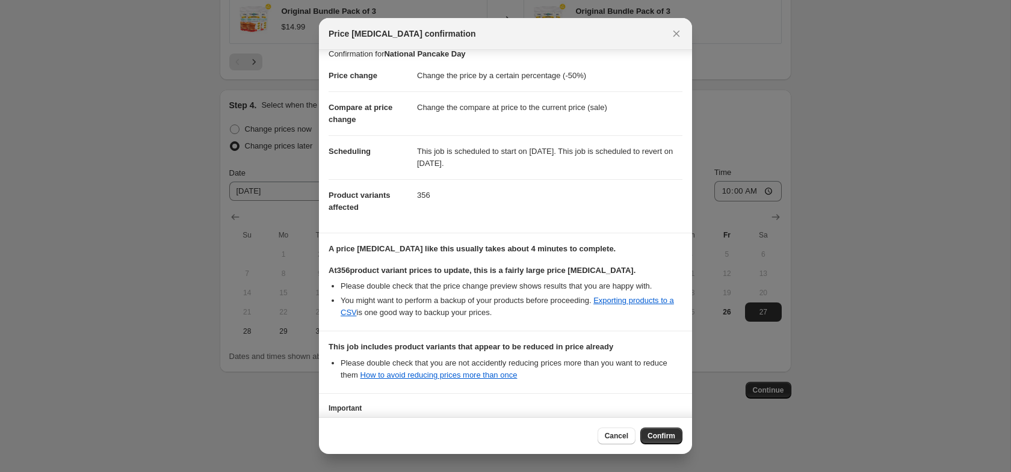
scroll to position [0, 0]
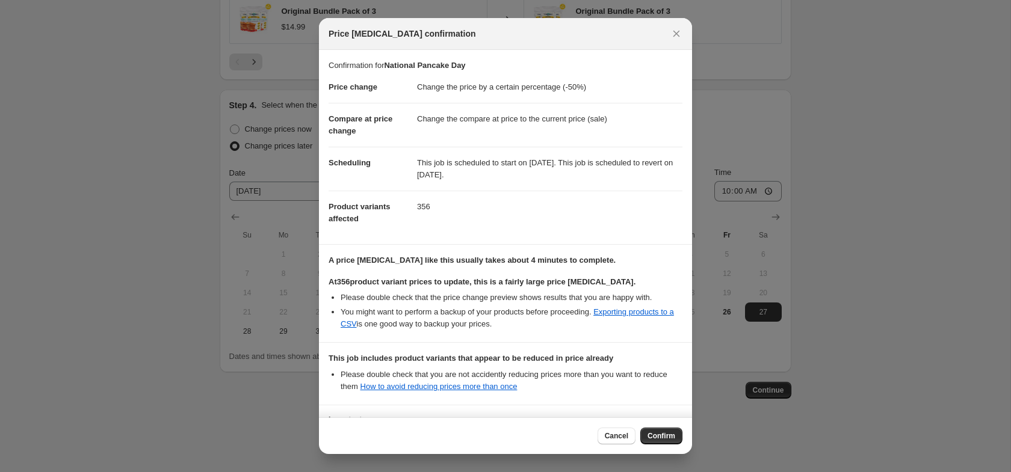
click at [677, 36] on icon "Close" at bounding box center [676, 34] width 12 height 12
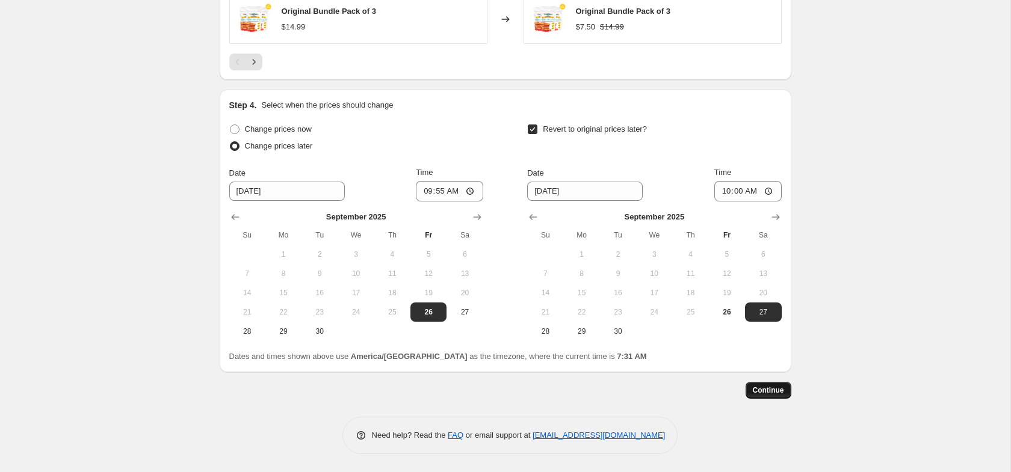
click at [762, 388] on span "Continue" at bounding box center [768, 391] width 31 height 10
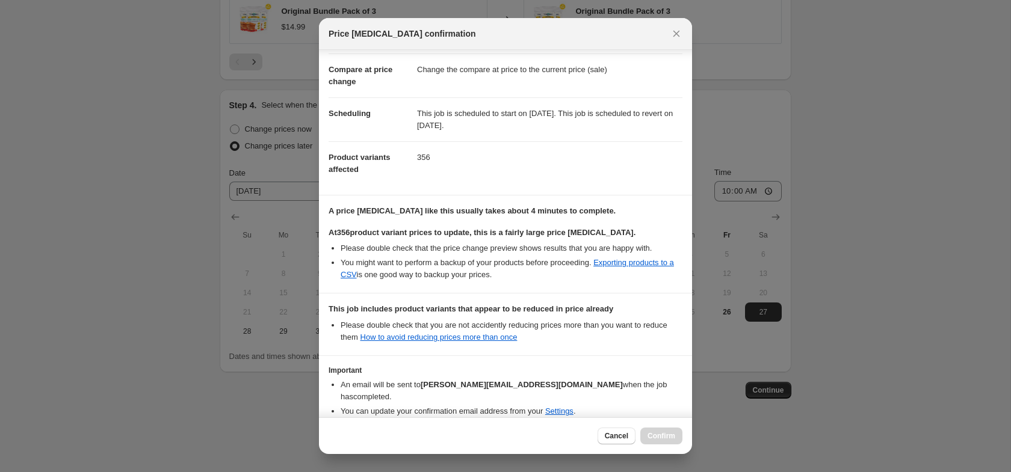
scroll to position [98, 0]
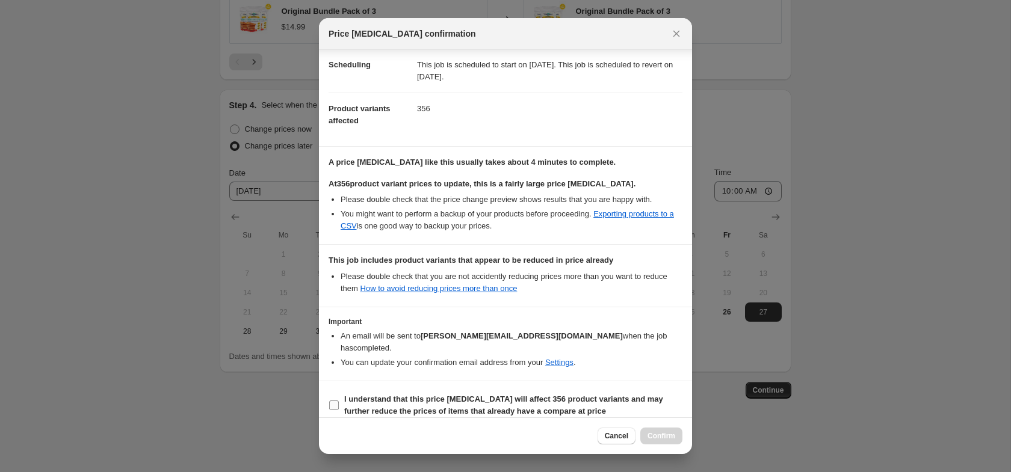
click at [418, 398] on b "I understand that this price change job will affect 356 product variants and ma…" at bounding box center [503, 405] width 319 height 21
click at [339, 401] on input "I understand that this price change job will affect 356 product variants and ma…" at bounding box center [334, 406] width 10 height 10
checkbox input "true"
click at [657, 436] on span "Confirm" at bounding box center [661, 436] width 28 height 10
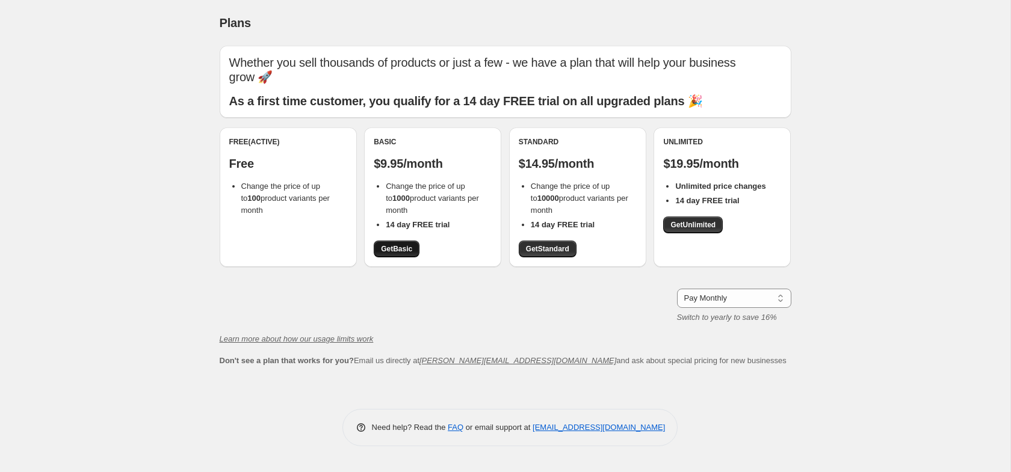
click at [400, 250] on span "Get Basic" at bounding box center [396, 249] width 31 height 10
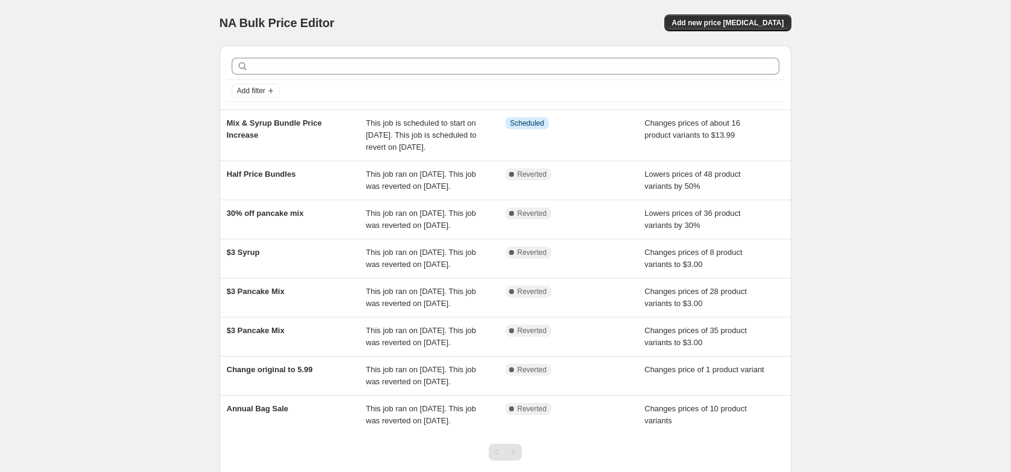
click at [187, 144] on div "NA Bulk Price Editor. This page is ready NA Bulk Price Editor Add new price cha…" at bounding box center [505, 277] width 1010 height 554
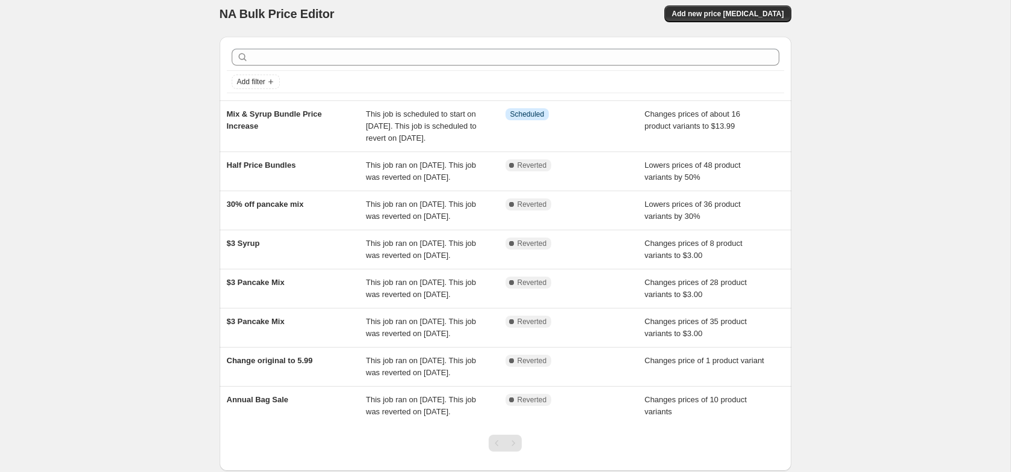
scroll to position [20, 0]
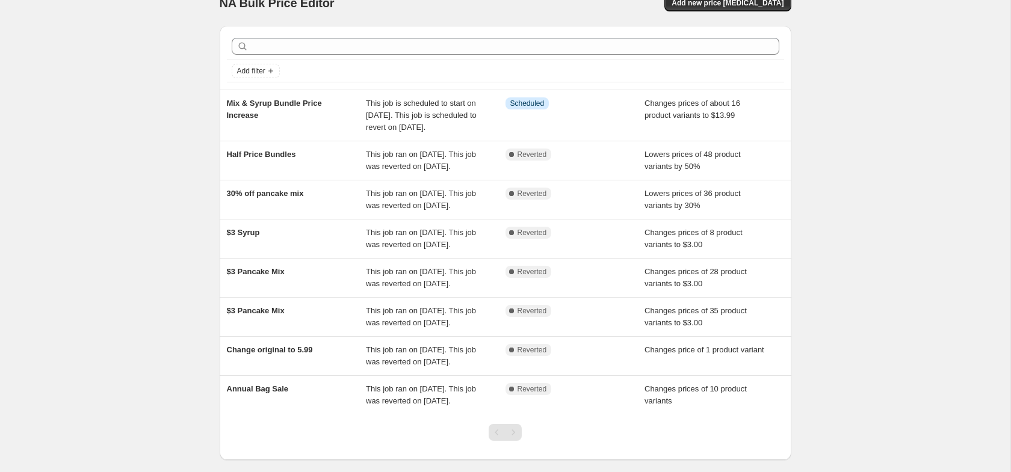
click at [206, 176] on div "NA Bulk Price Editor. This page is ready NA Bulk Price Editor Add new price cha…" at bounding box center [505, 257] width 601 height 554
click at [190, 156] on div "NA Bulk Price Editor. This page is ready NA Bulk Price Editor Add new price cha…" at bounding box center [505, 257] width 1010 height 554
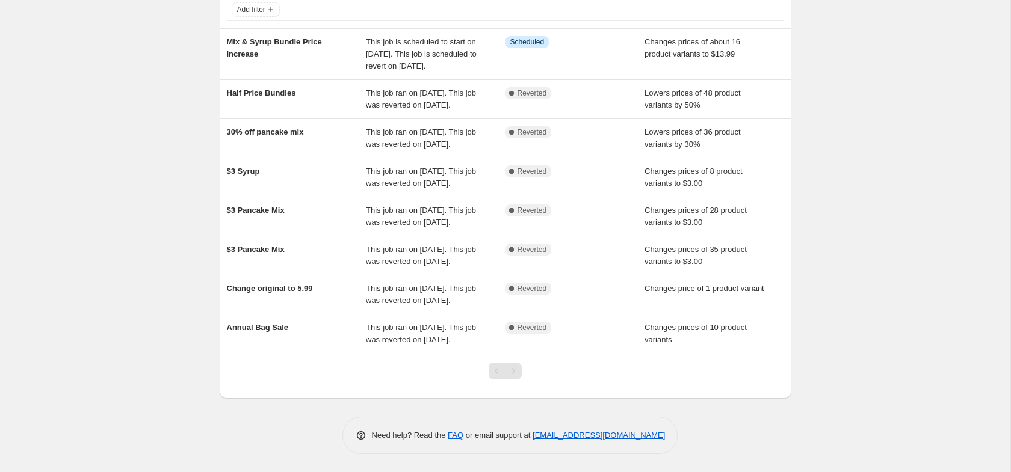
scroll to position [0, 0]
